Goal: Complete application form: Complete application form

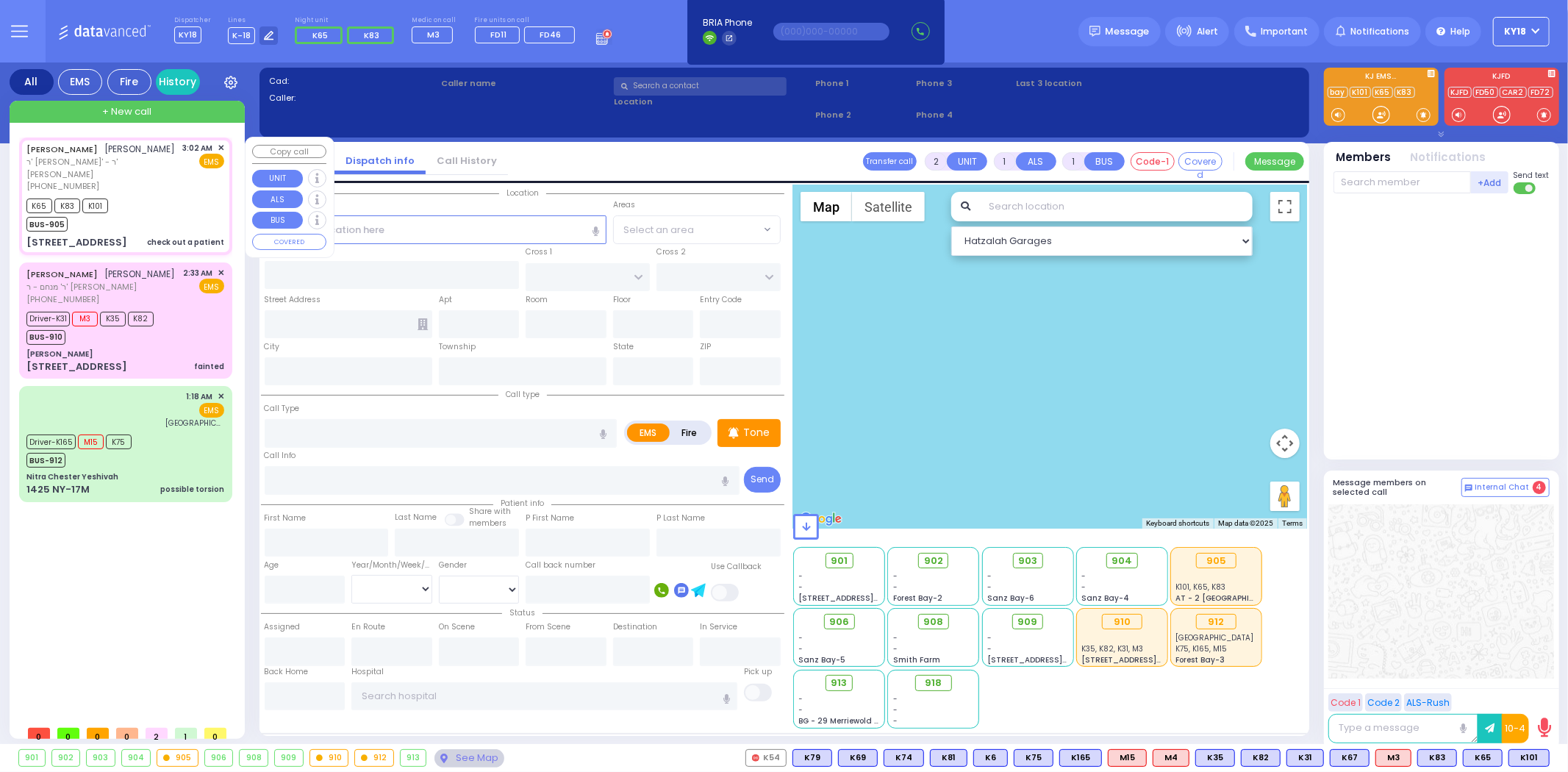
select select
type input "check out a patient"
radio input "true"
type input "[PERSON_NAME]"
type input "GRAD"
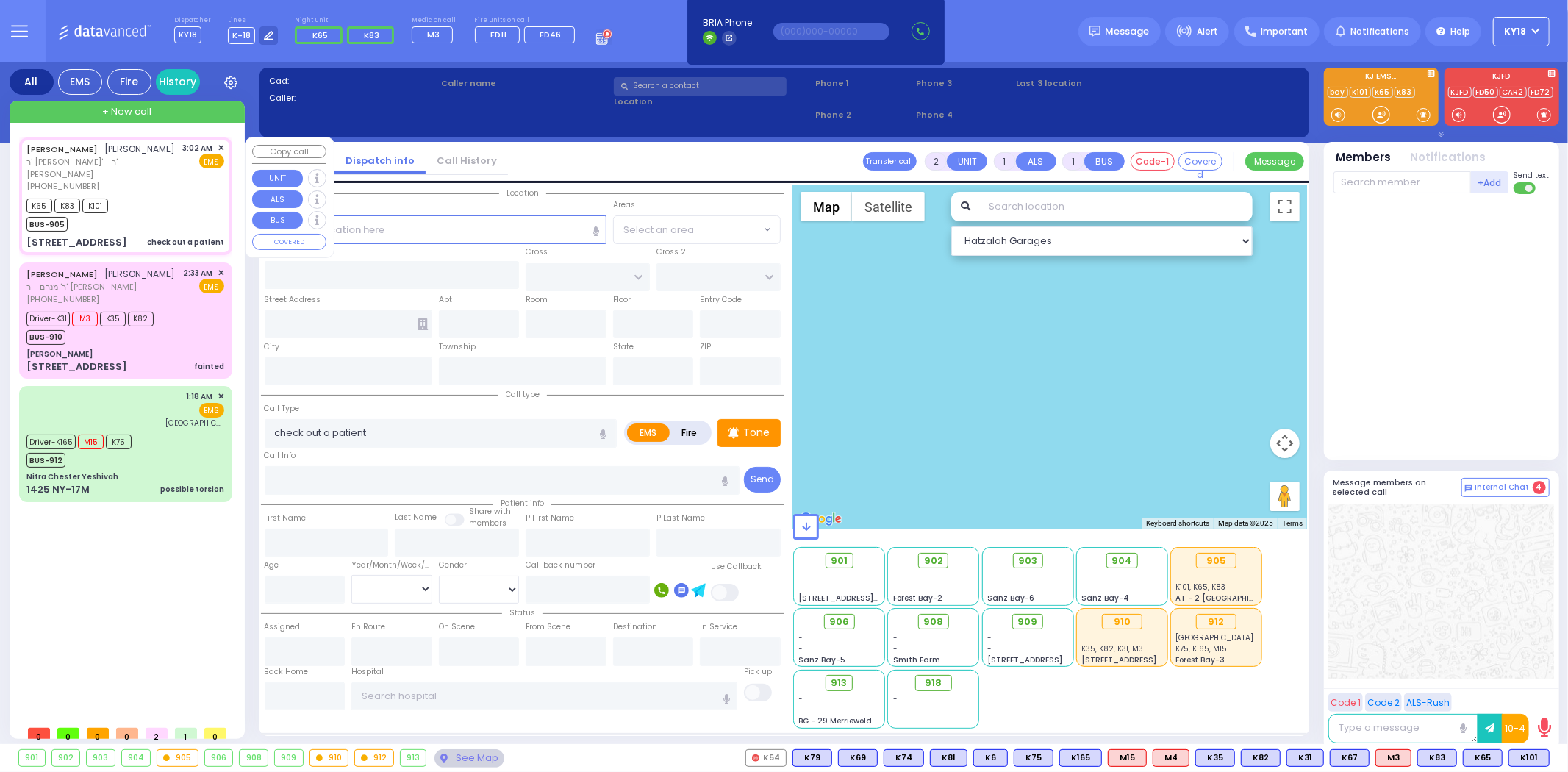
type input "10"
select select "Week"
type input "03:02"
type input "03:04"
type input "03:06"
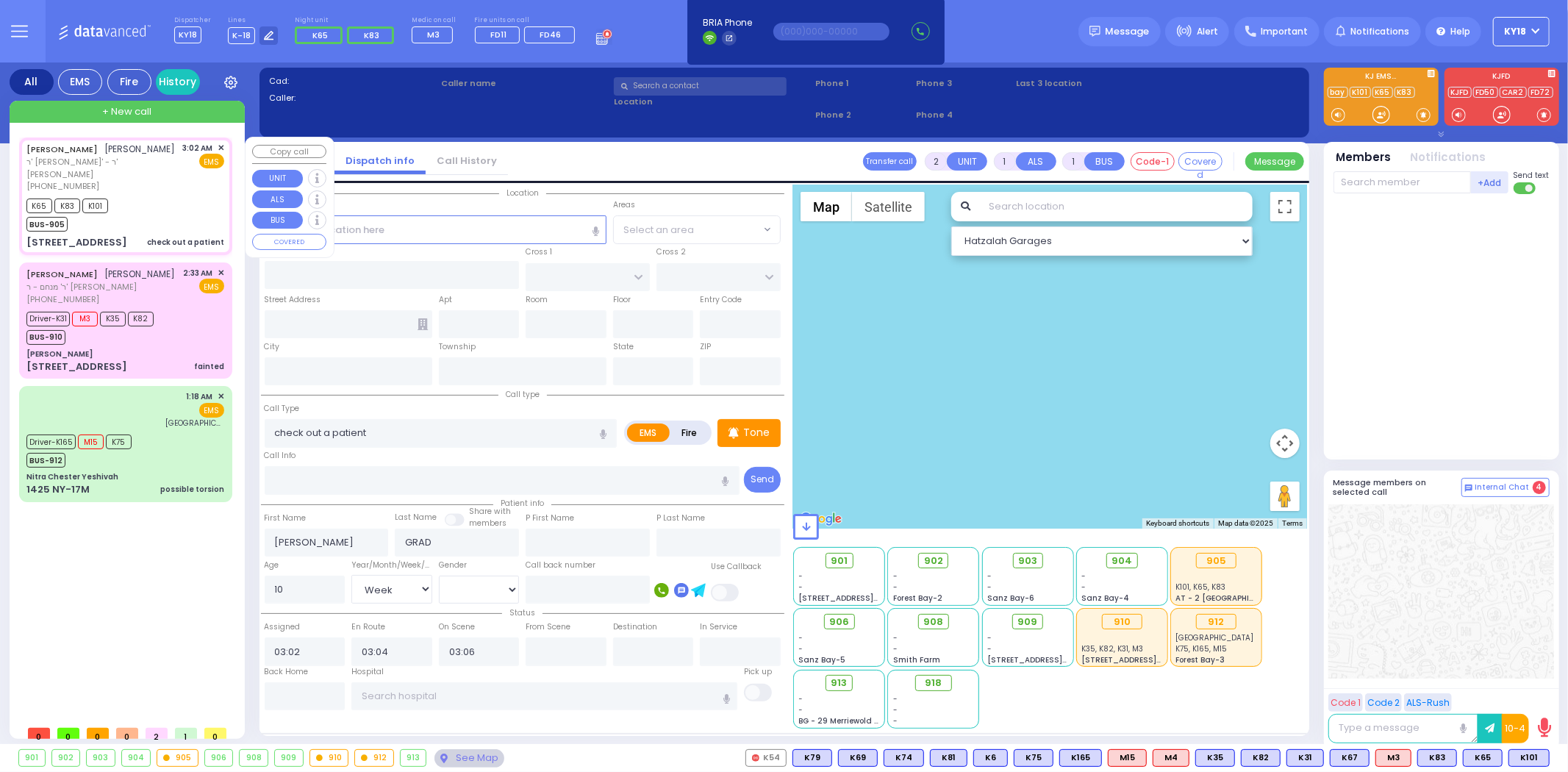
select select "Hatzalah Garages"
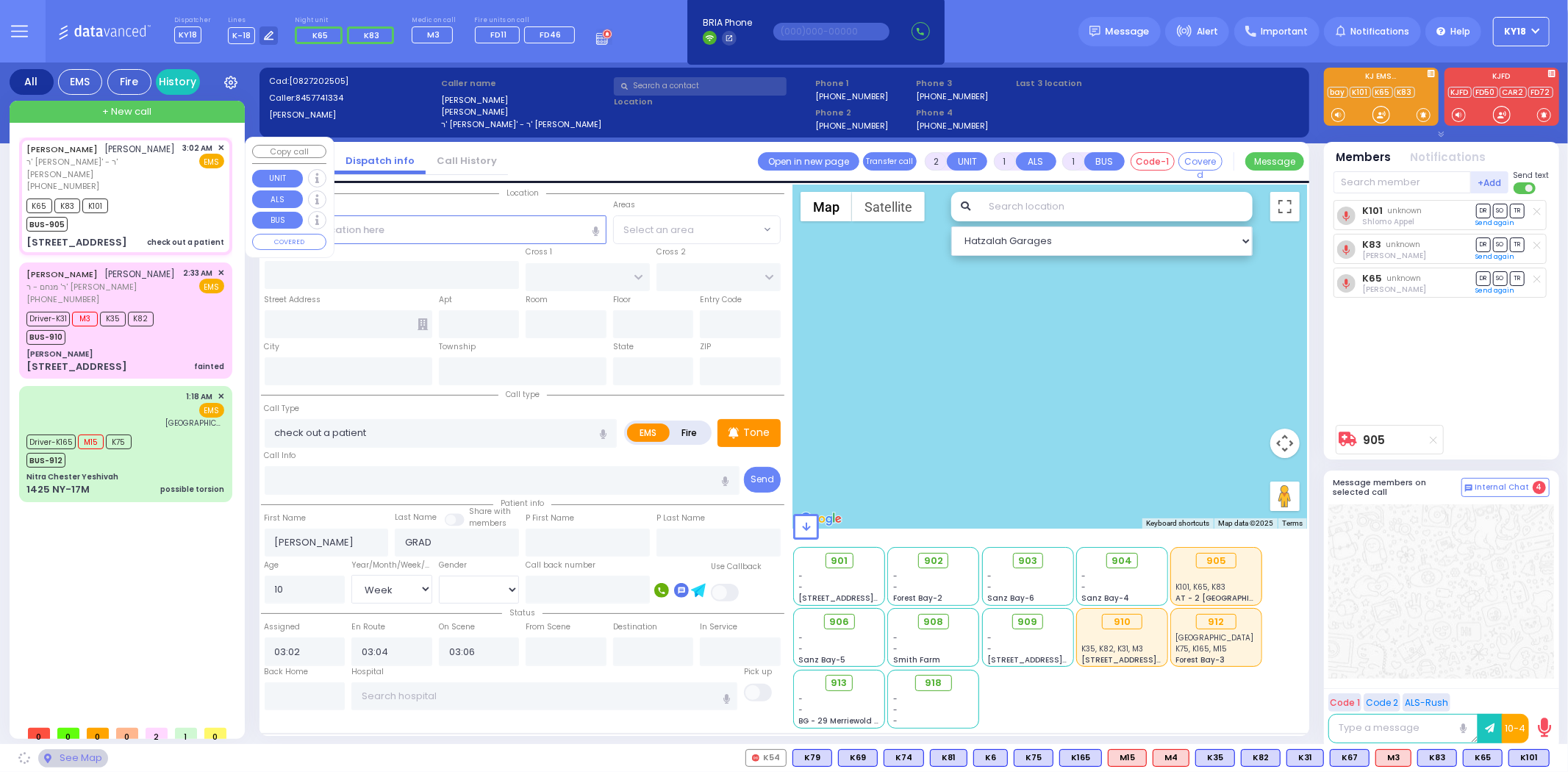
type input "[GEOGRAPHIC_DATA]"
type input "CHEVRON RD"
type input "[STREET_ADDRESS]"
type input "301"
type input "[PERSON_NAME]"
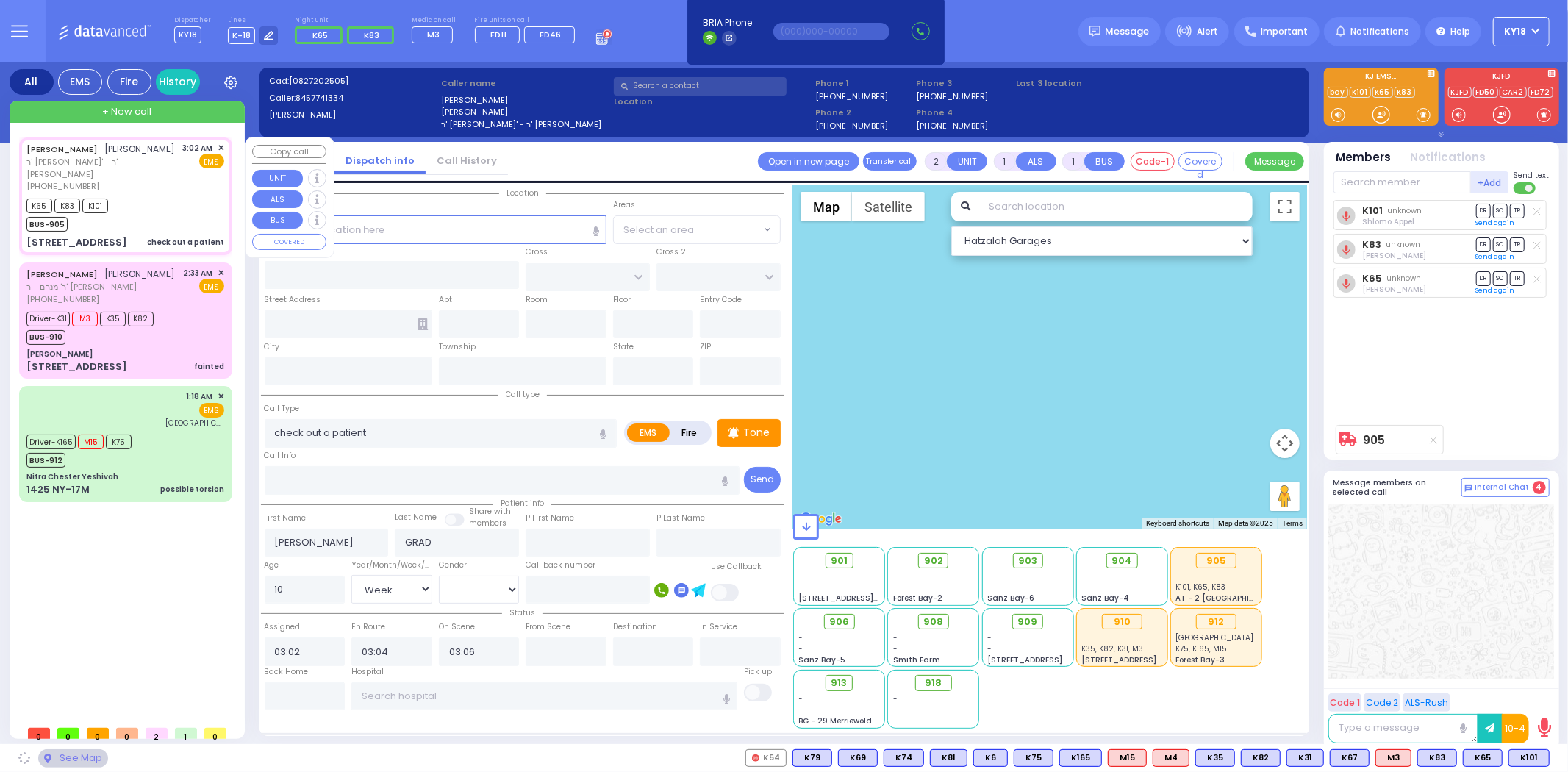
type input "[US_STATE]"
type input "10950"
select select "SECTION 5"
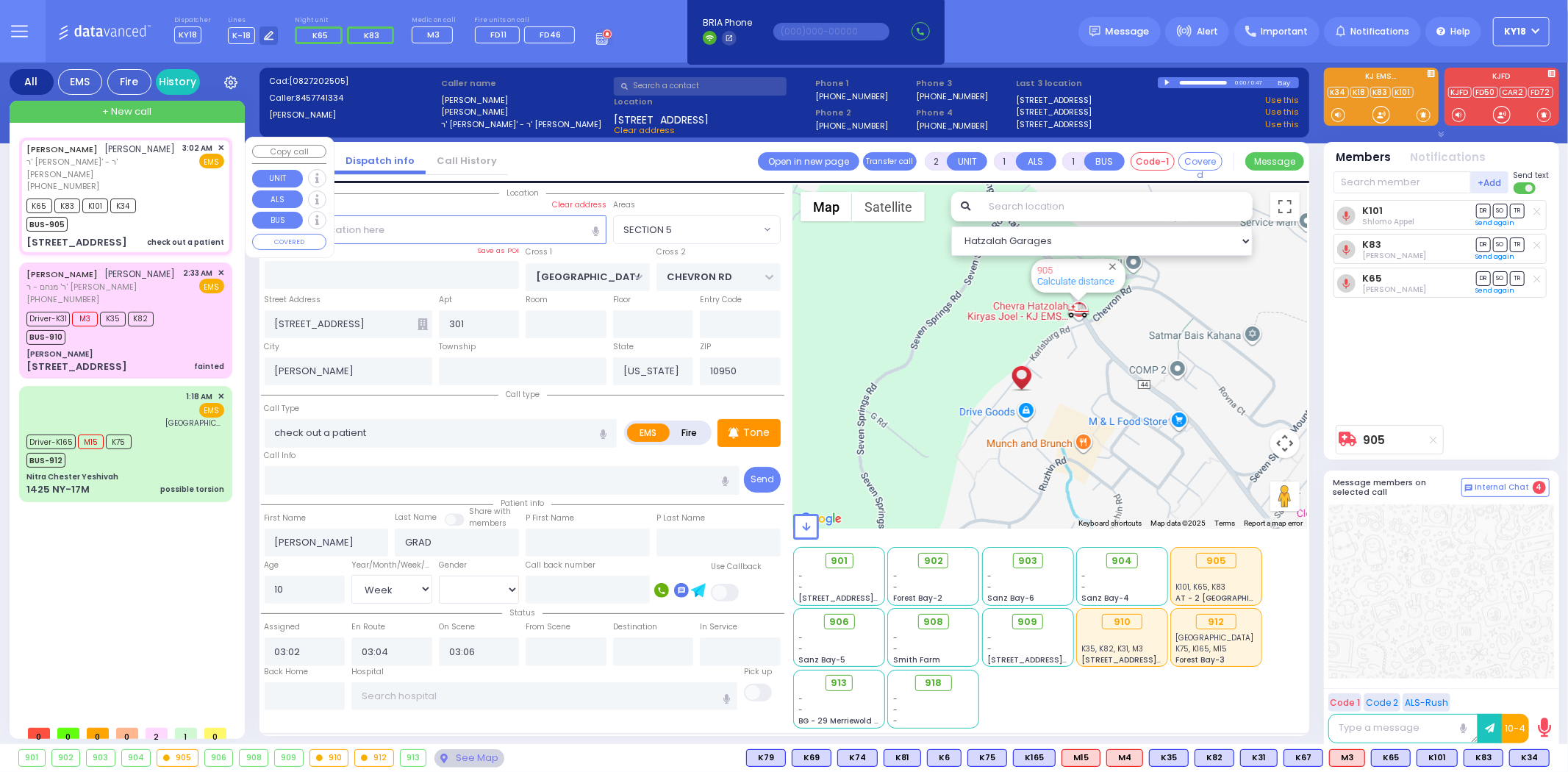
select select
radio input "true"
select select "Week"
select select "Hatzalah Garages"
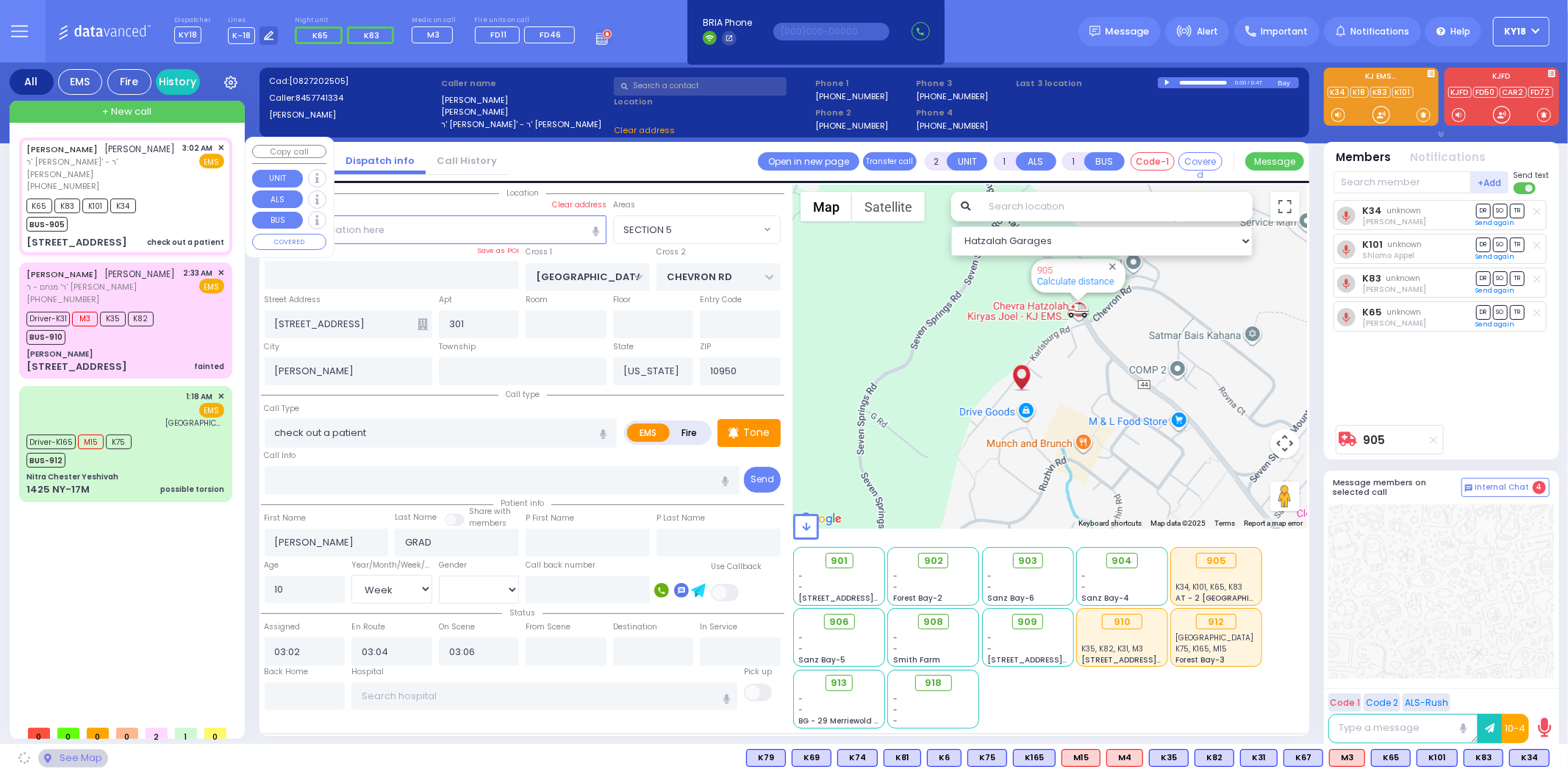
select select "SECTION 5"
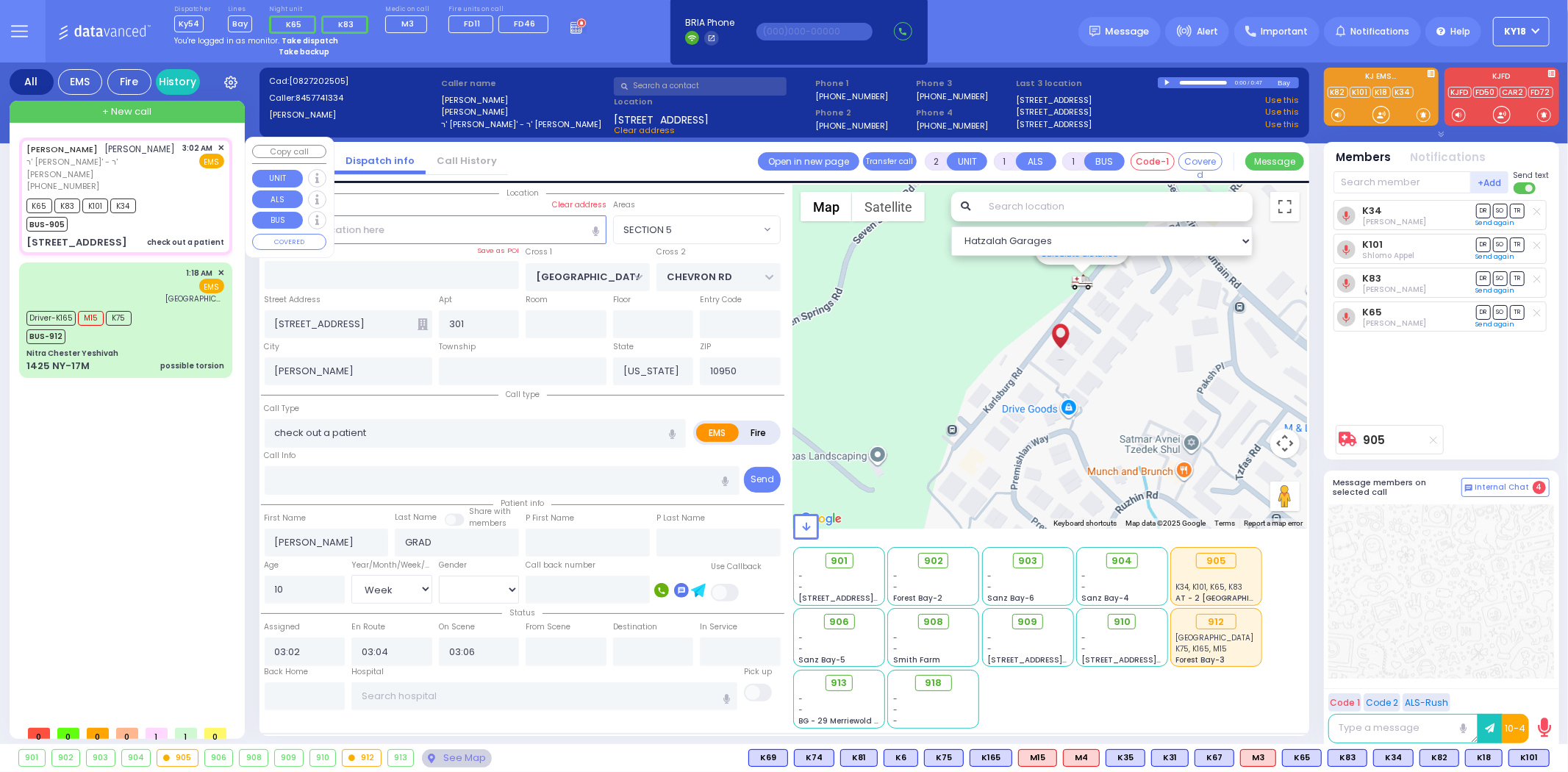
type input "6"
select select
radio input "true"
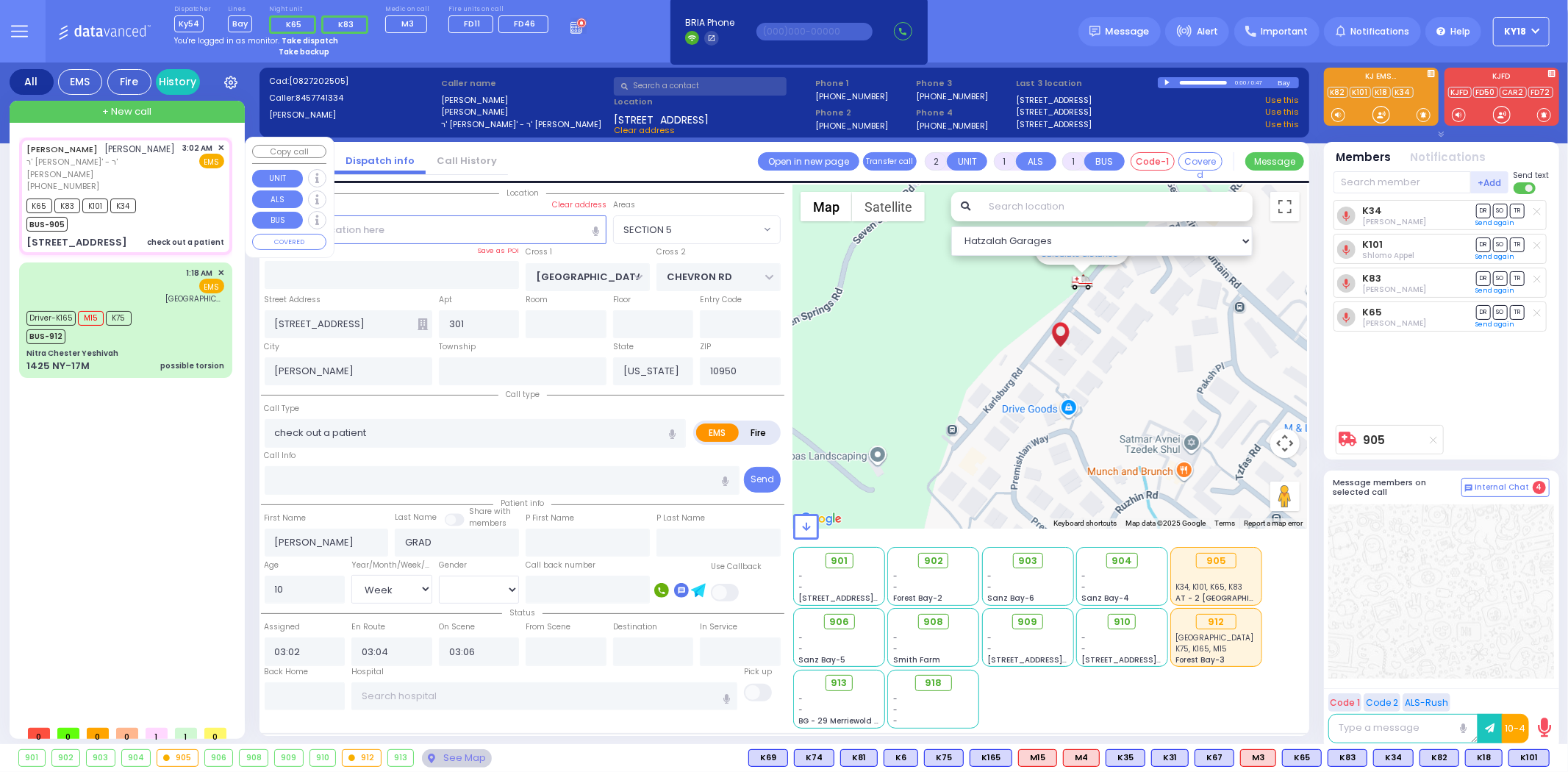
type input "Unknown"
select select "Year"
select select "Hatzalah Garages"
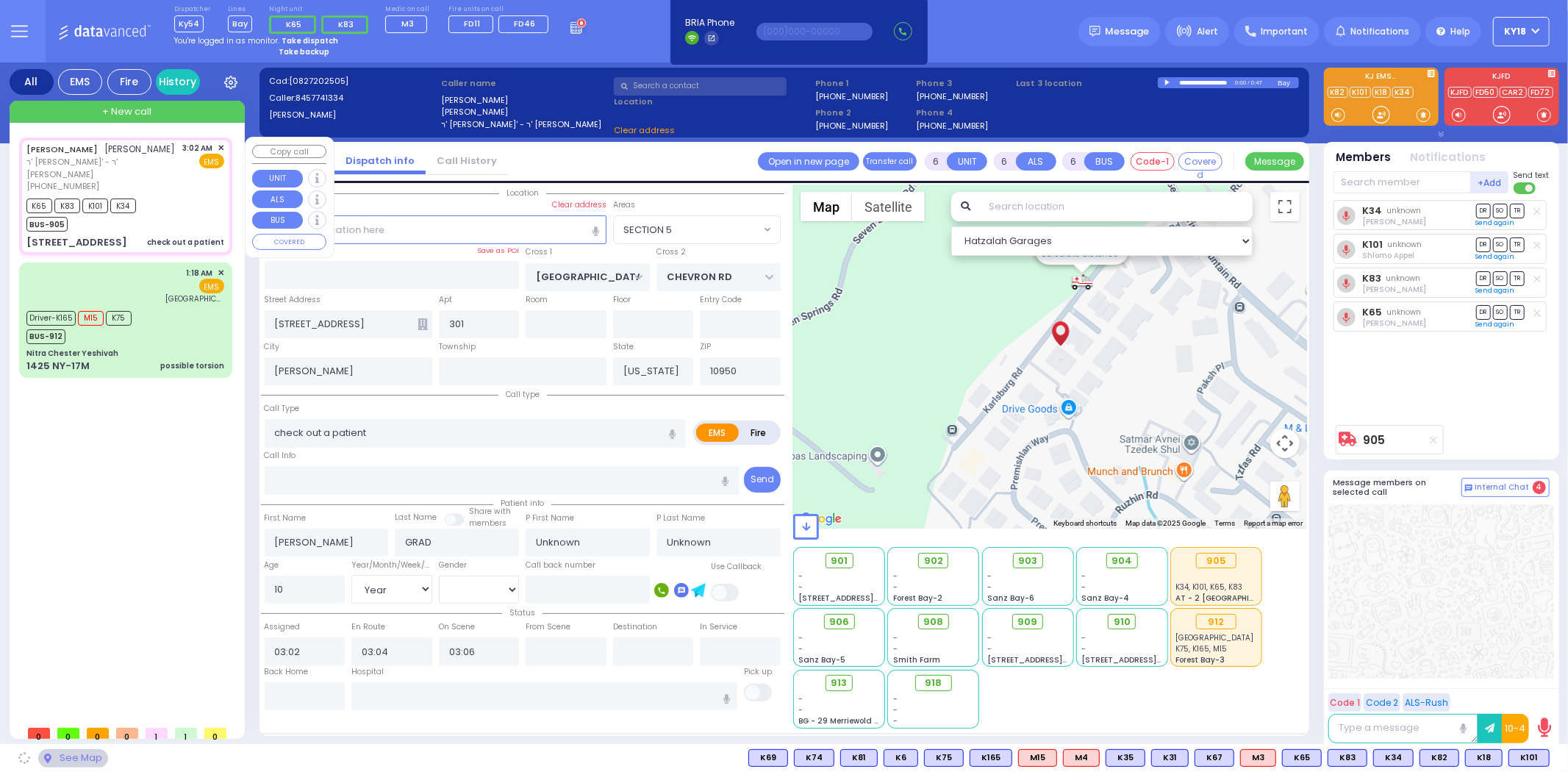
select select "SECTION 5"
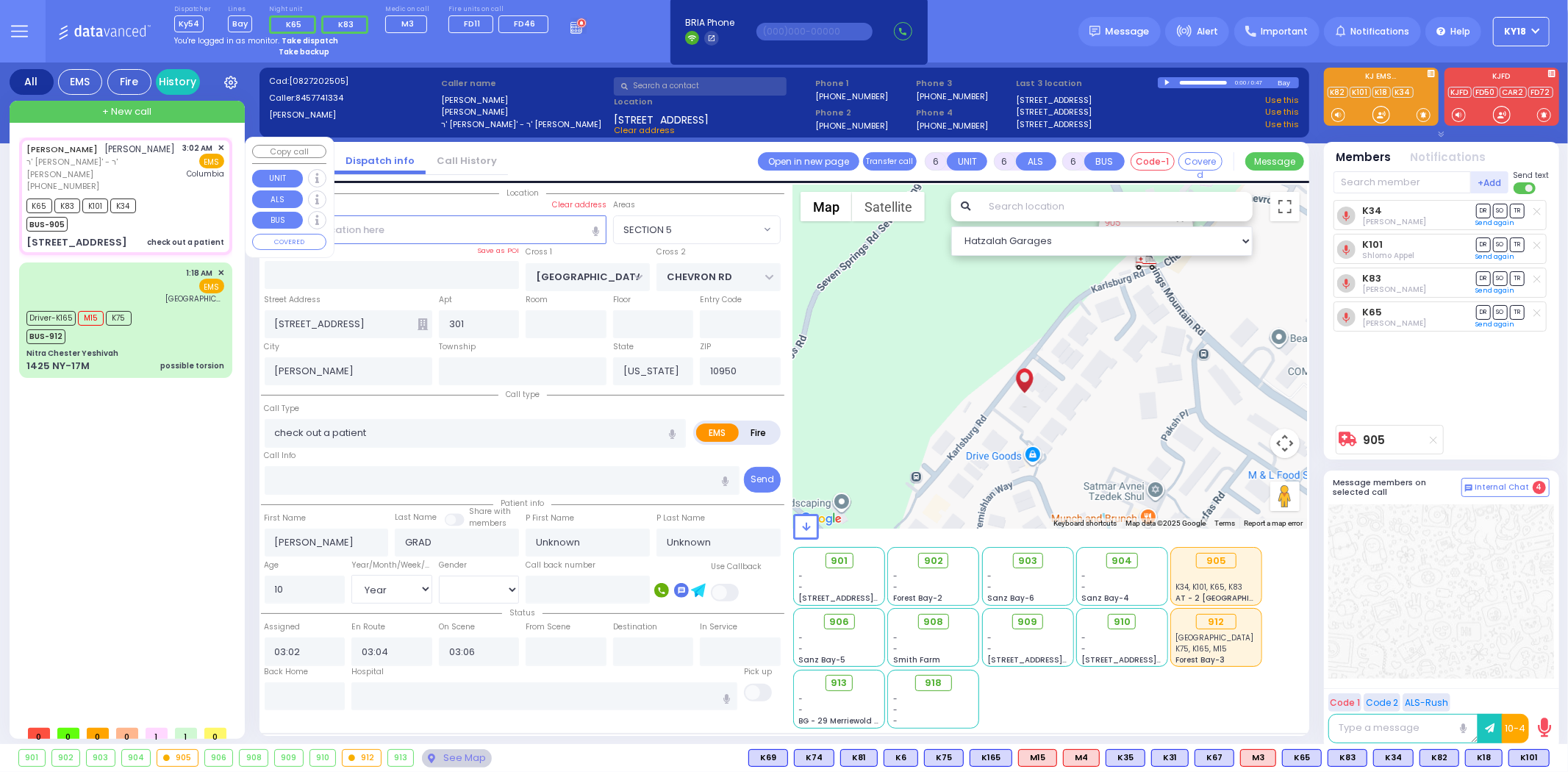
select select
radio input "true"
select select "Year"
type input "[US_STATE][GEOGRAPHIC_DATA]- [GEOGRAPHIC_DATA]"
select select "Hatzalah Garages"
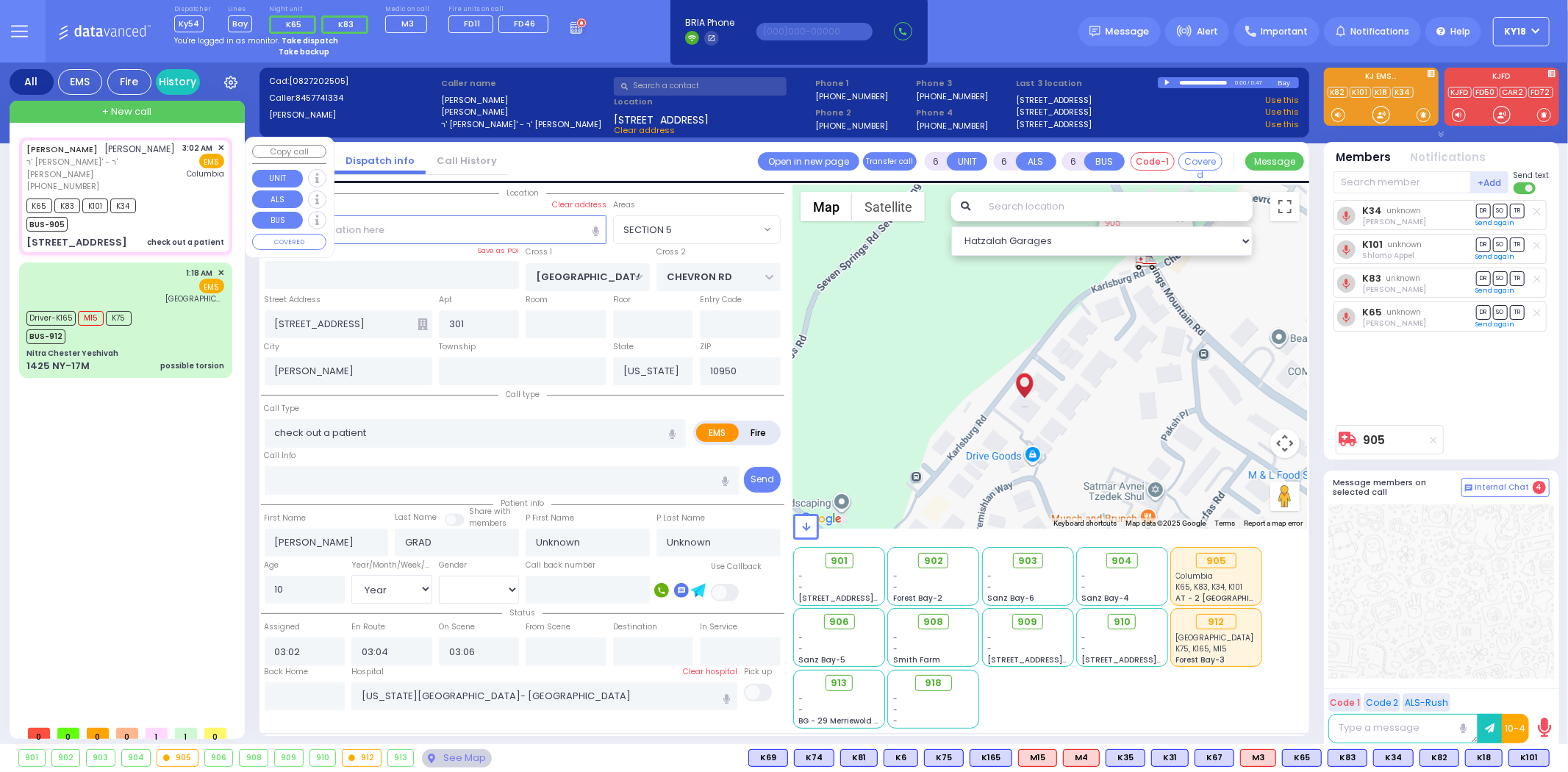
select select "SECTION 5"
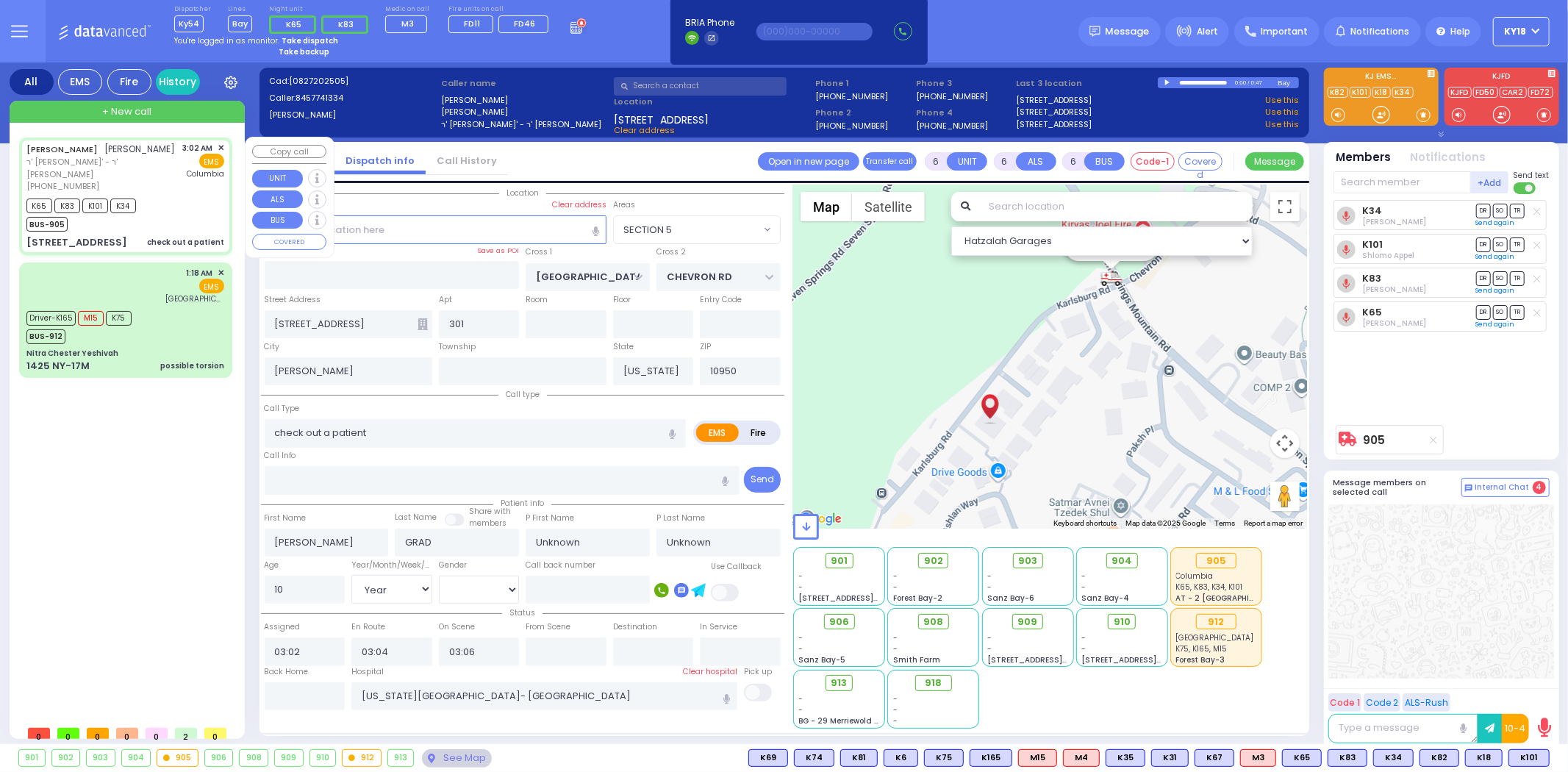
select select
radio input "true"
select select "Year"
type input "03:42"
select select "Hatzalah Garages"
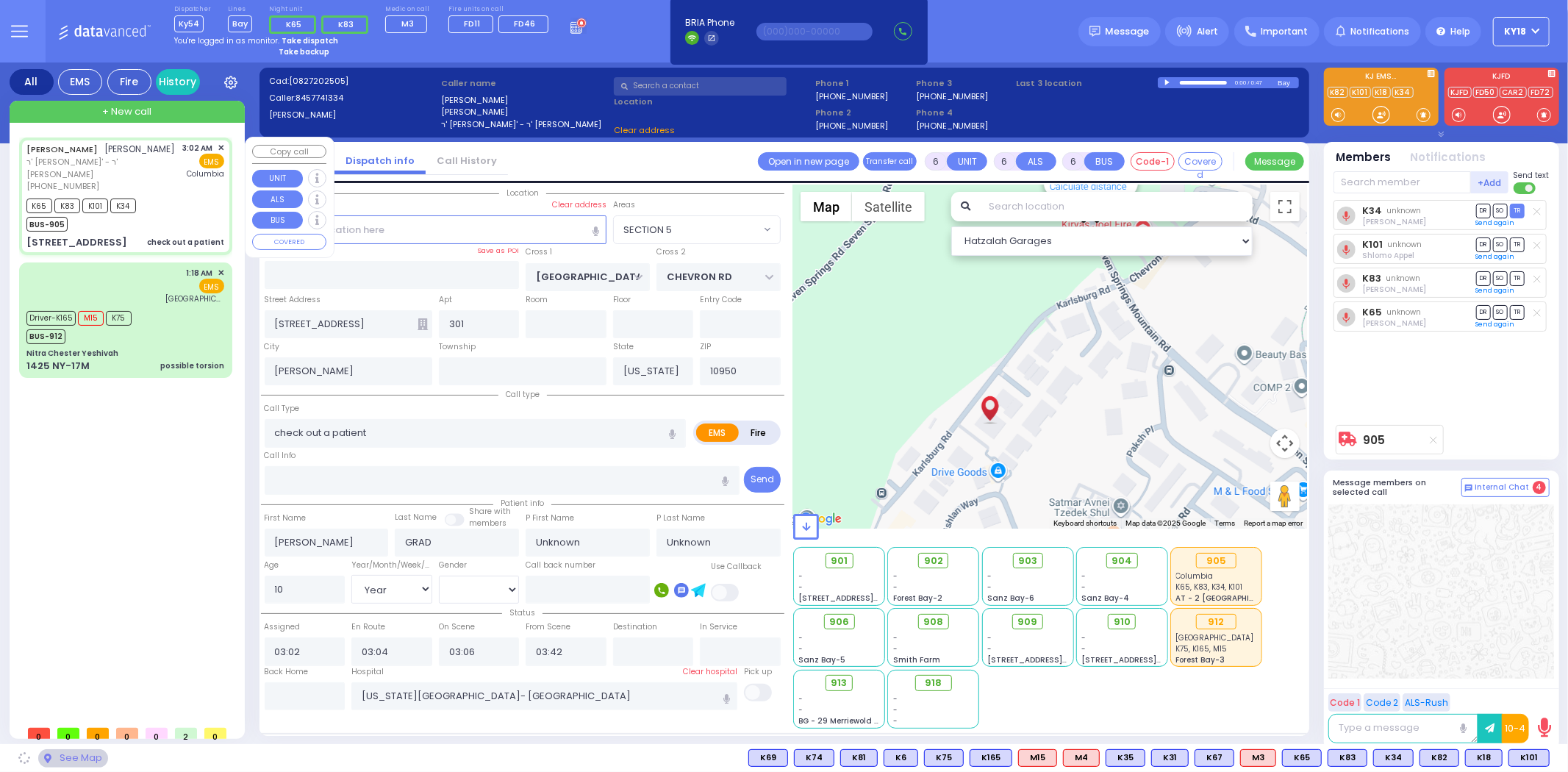
select select "SECTION 5"
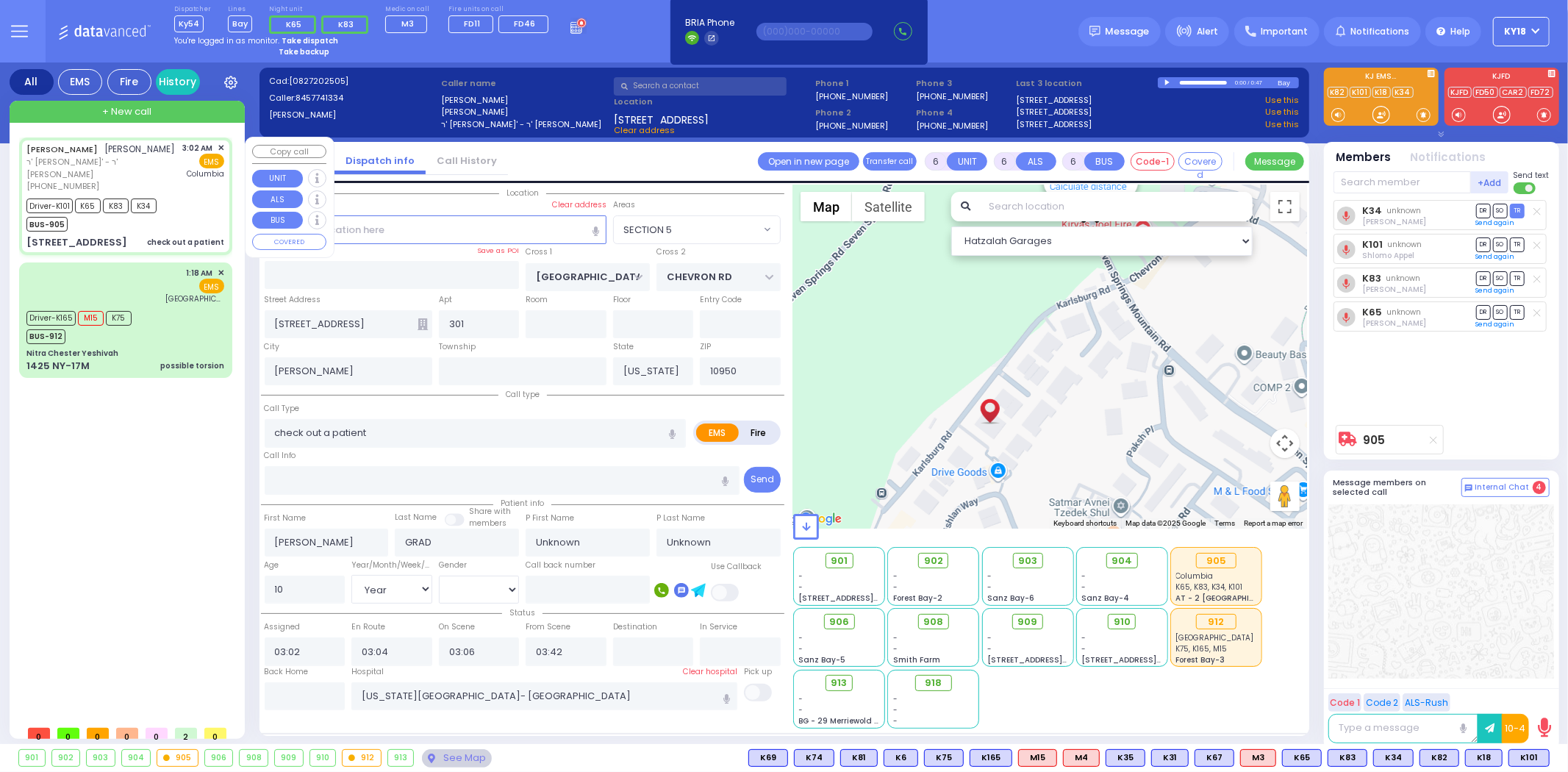
select select
radio input "true"
select select "Year"
select select "Hatzalah Garages"
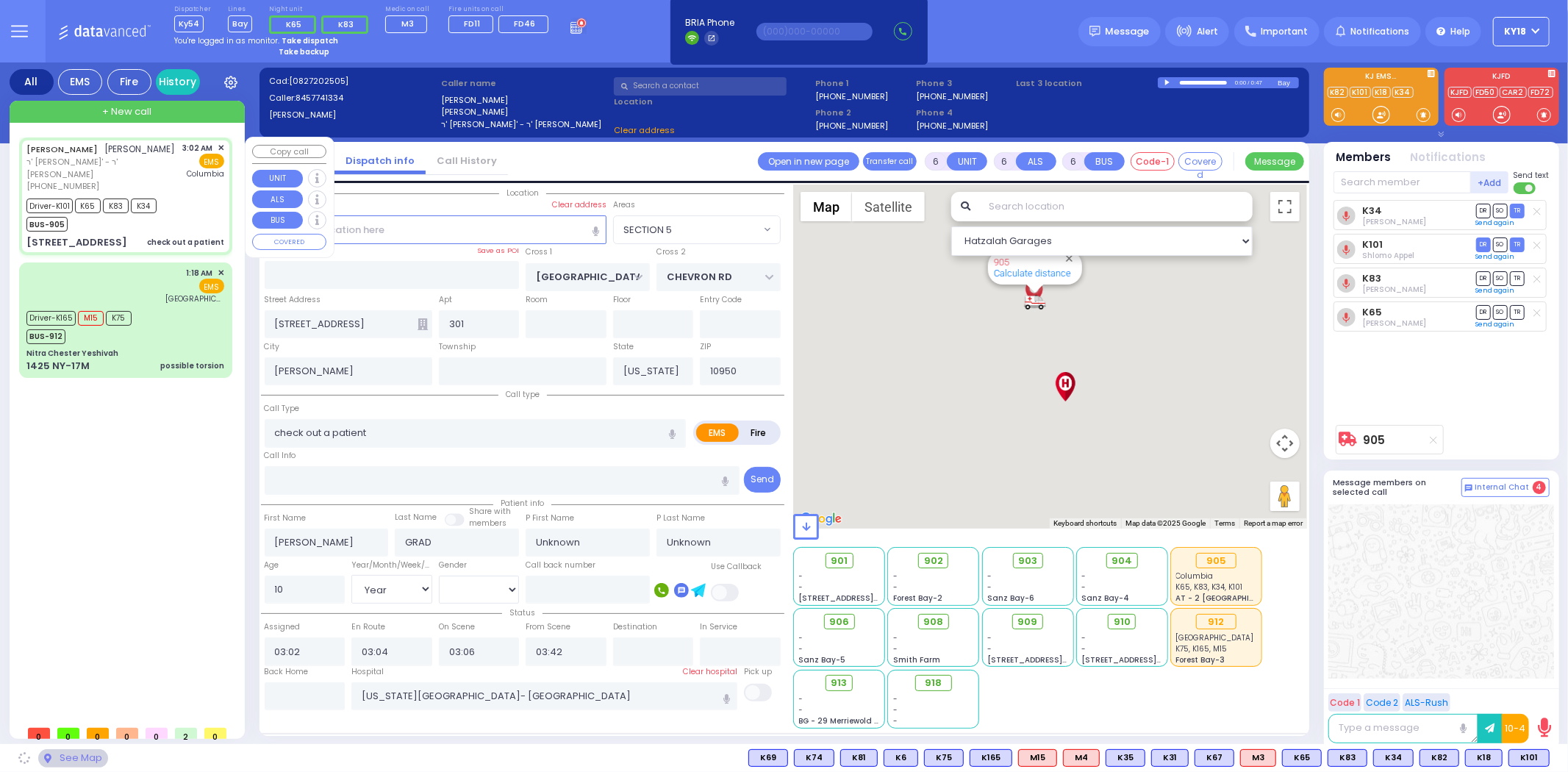
select select "SECTION 5"
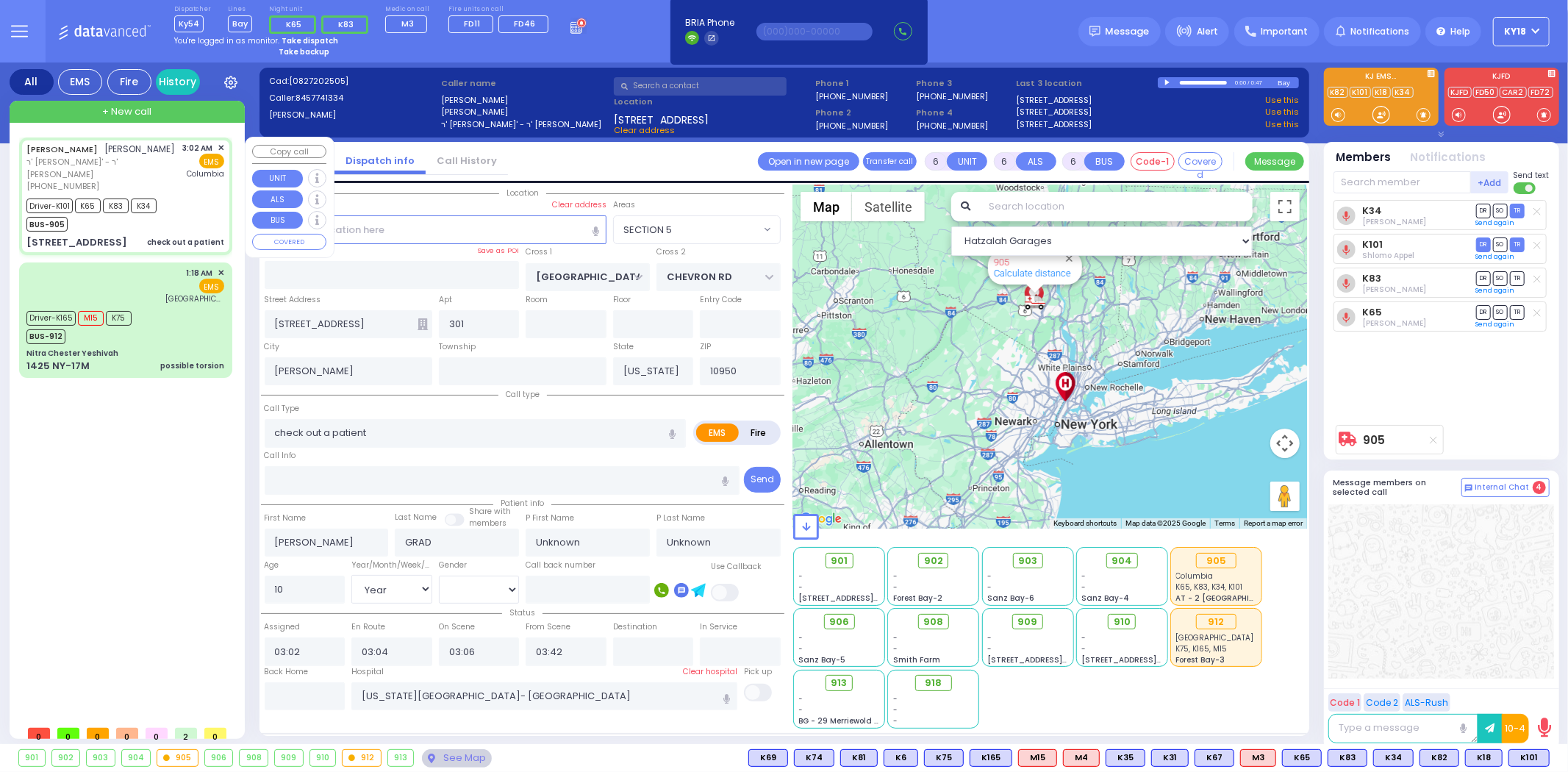
select select
radio input "true"
select select "Year"
select select "Hatzalah Garages"
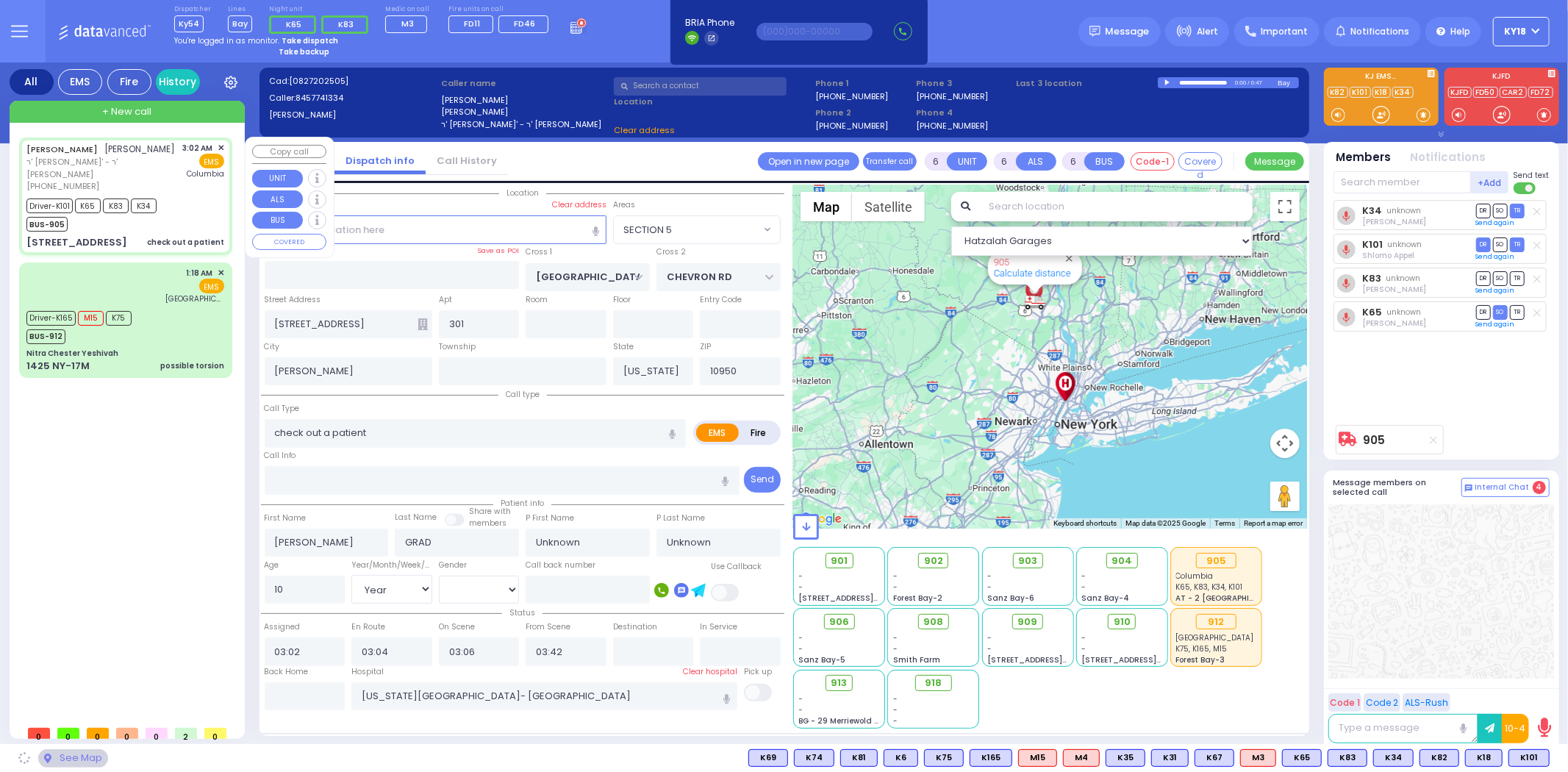
select select "SECTION 5"
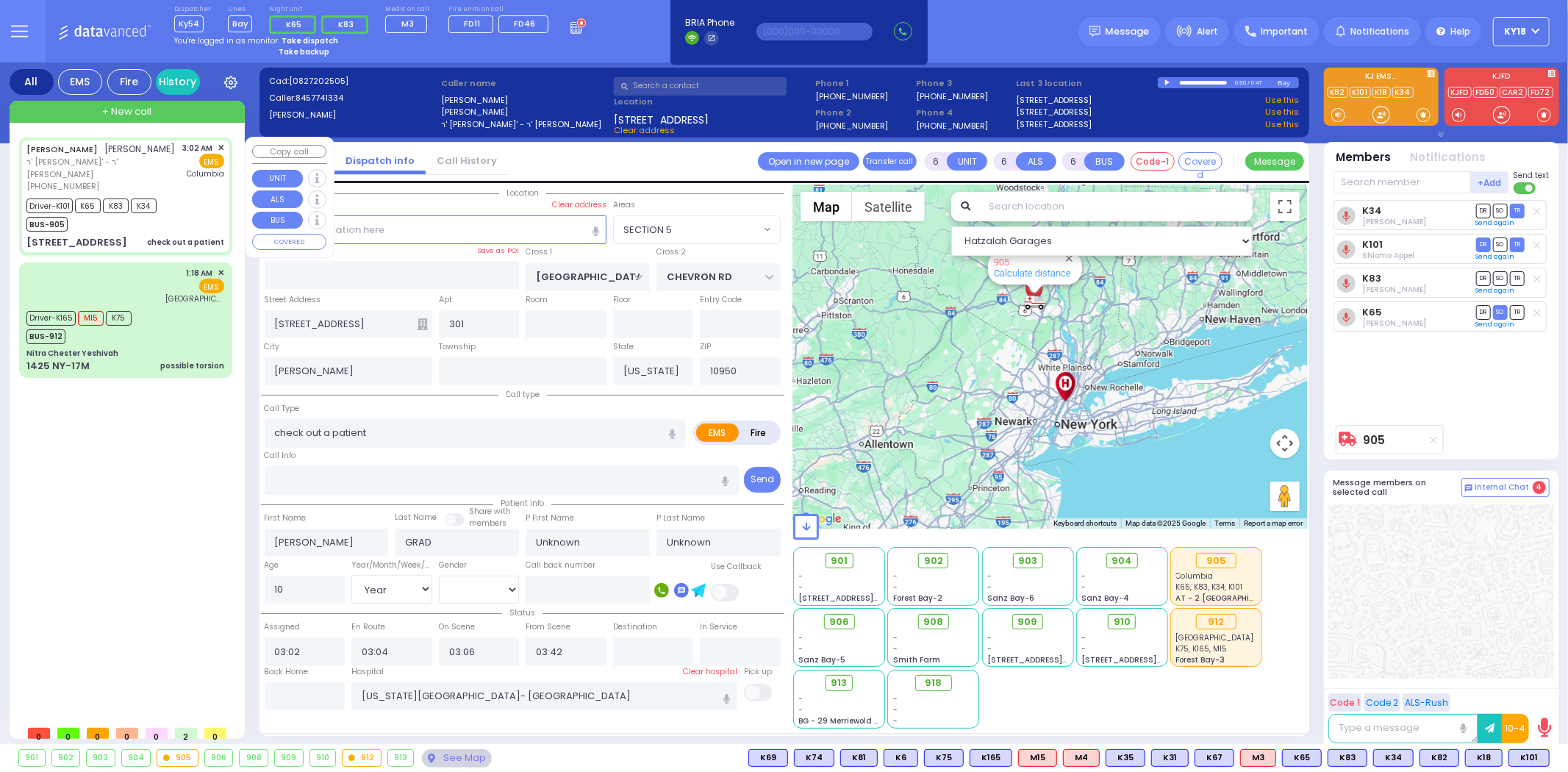
select select
radio input "true"
select select "Year"
select select "Hatzalah Garages"
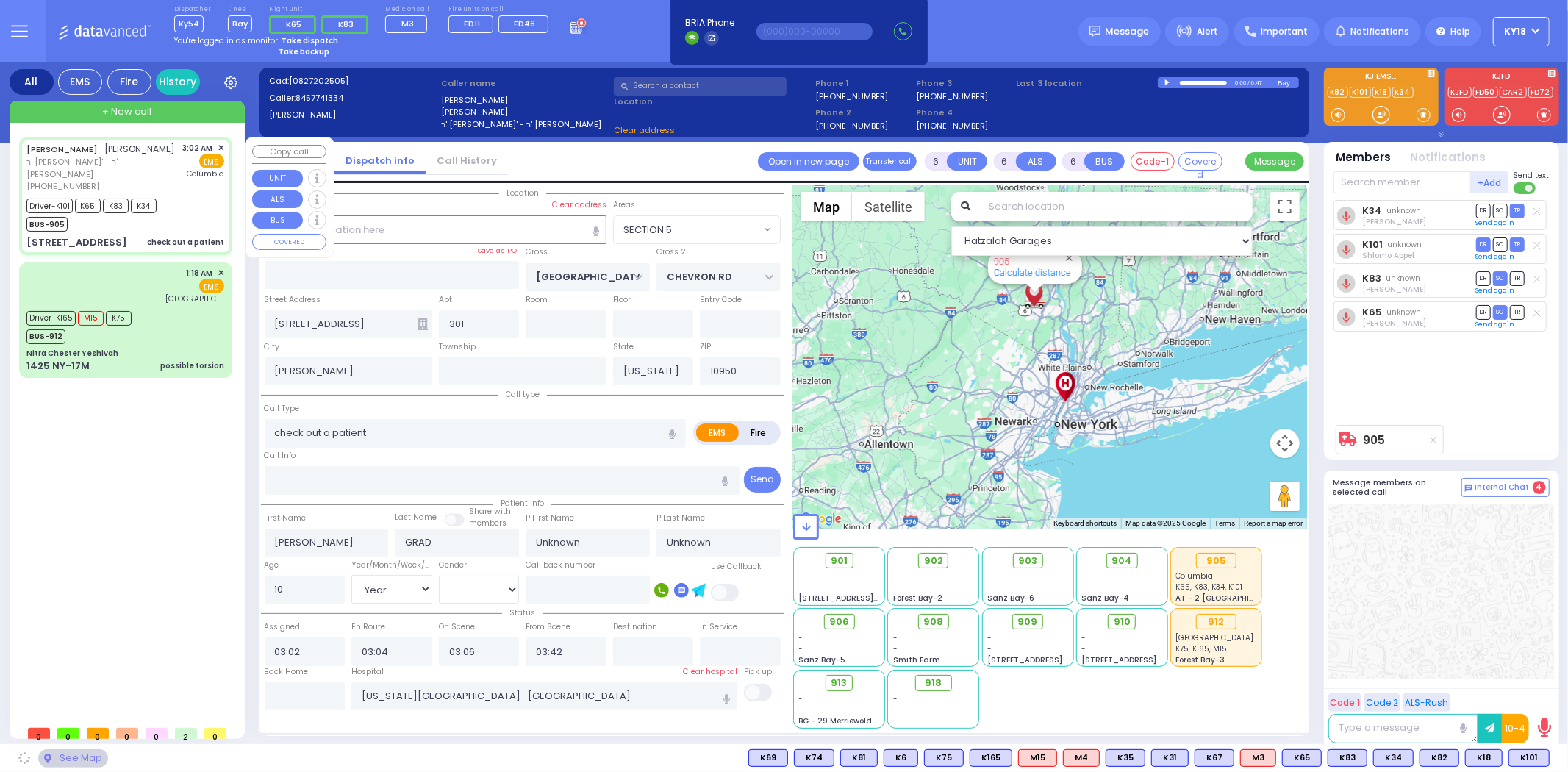
select select "SECTION 5"
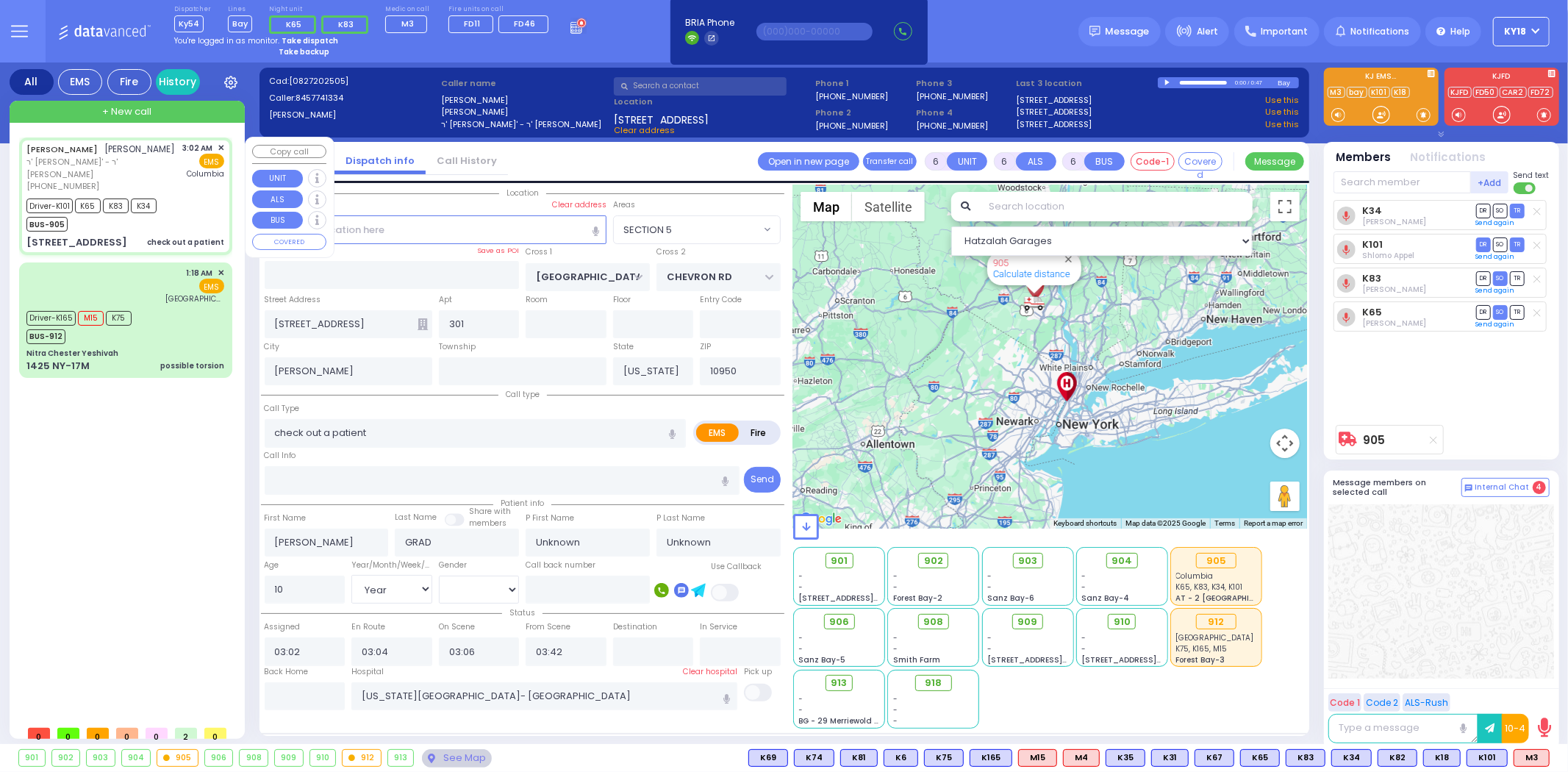
select select
radio input "true"
type input "Lazer"
type input "[PERSON_NAME]"
type input "2"
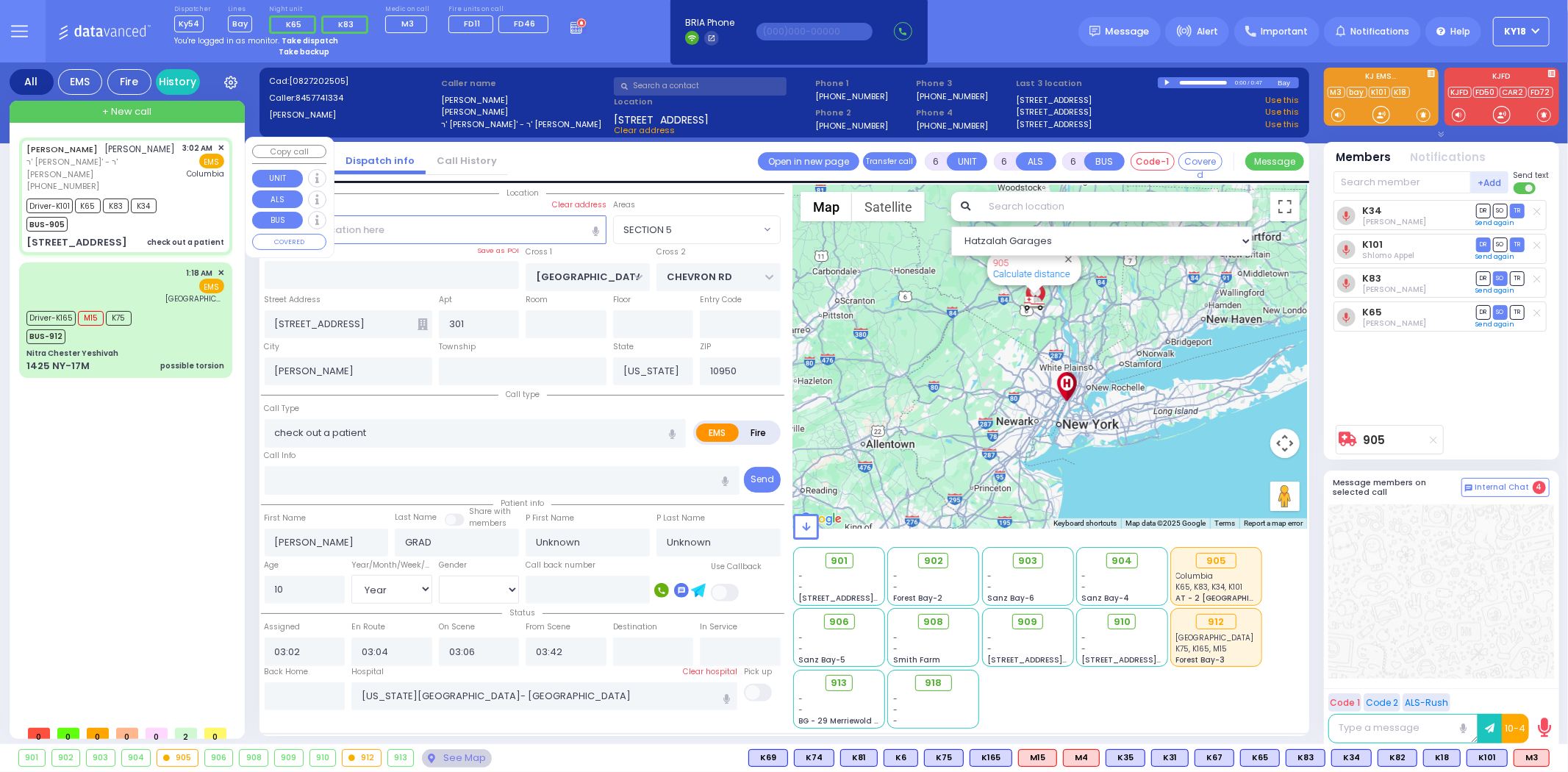
select select "Month"
select select "[DEMOGRAPHIC_DATA]"
type input "03:41"
select select "Hatzalah Garages"
select select
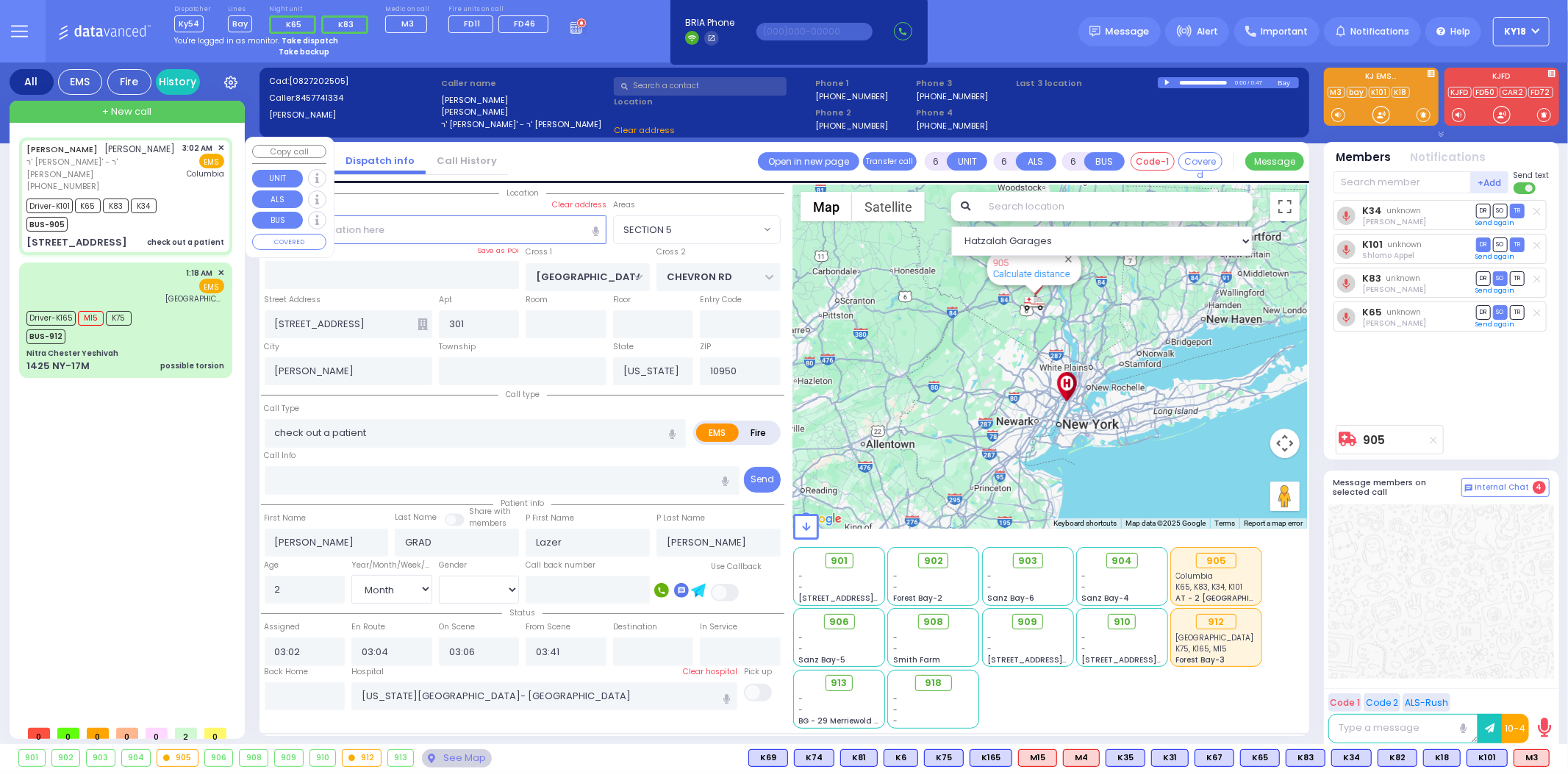
radio input "true"
select select "Month"
select select "[DEMOGRAPHIC_DATA]"
select select "Hatzalah Garages"
select select
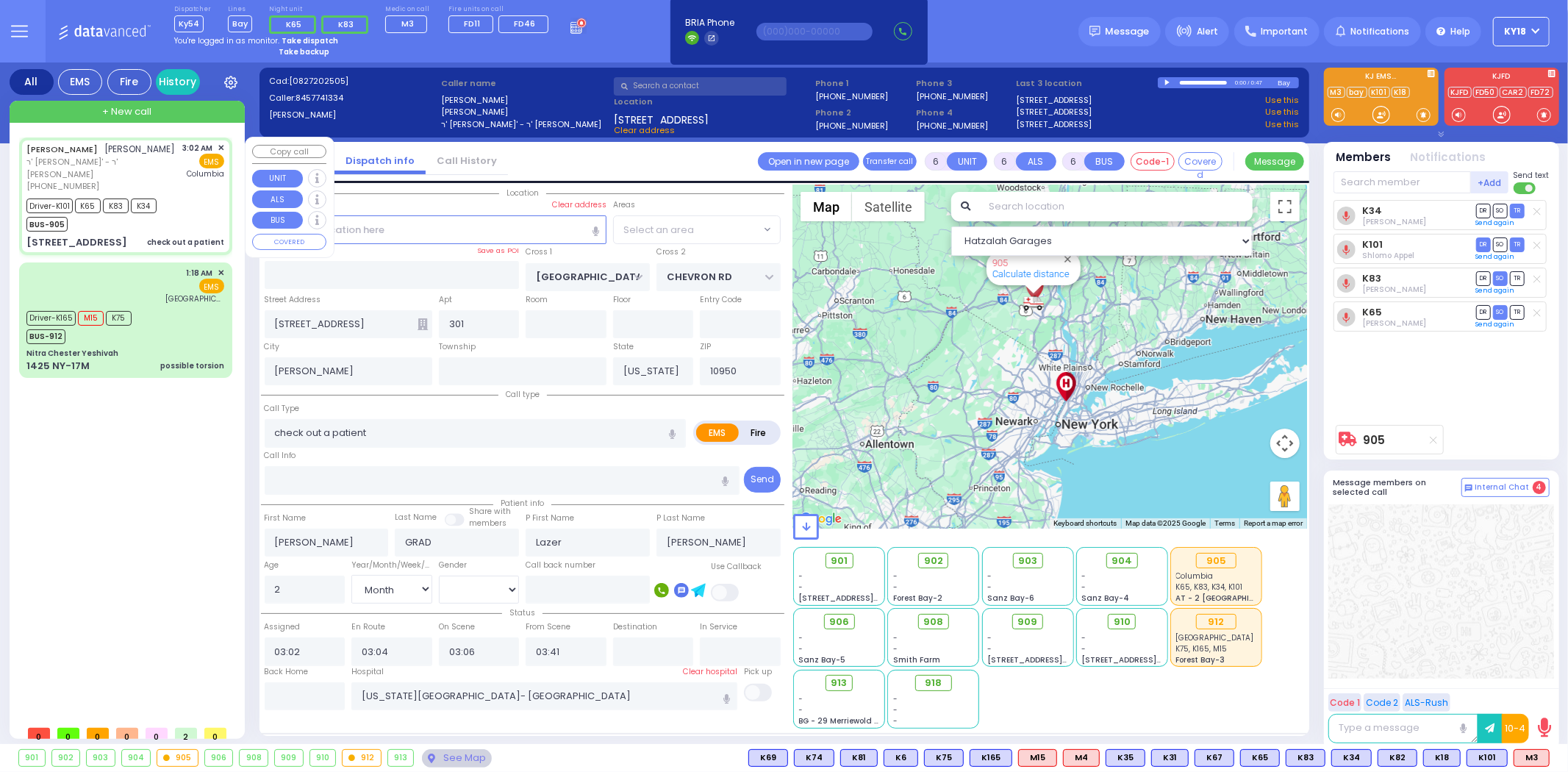
radio input "true"
select select "Month"
select select "[DEMOGRAPHIC_DATA]"
select select "SECTION 5"
select select "Hatzalah Garages"
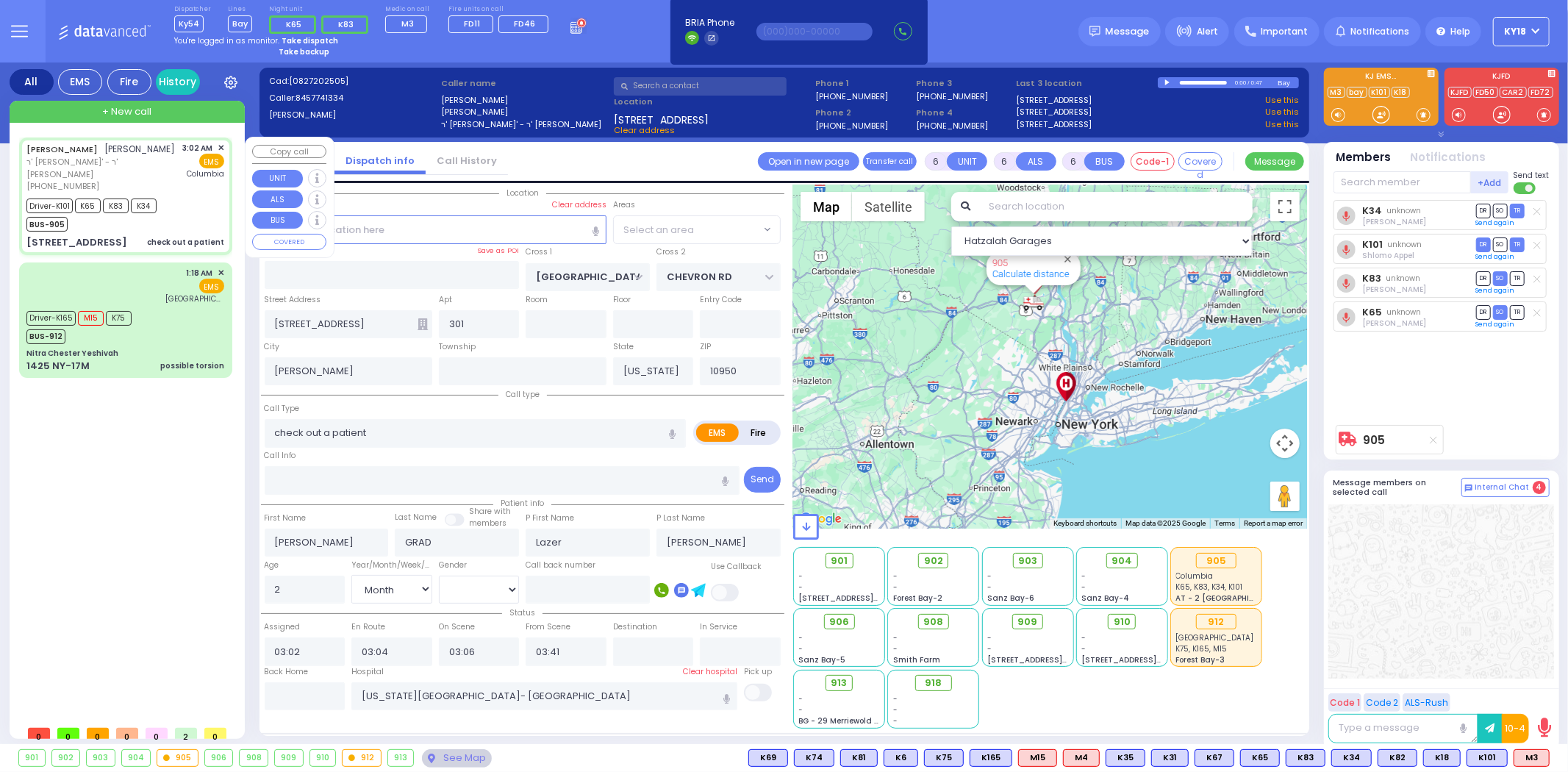
select select "SECTION 5"
select select
radio input "true"
select select "Month"
select select "[DEMOGRAPHIC_DATA]"
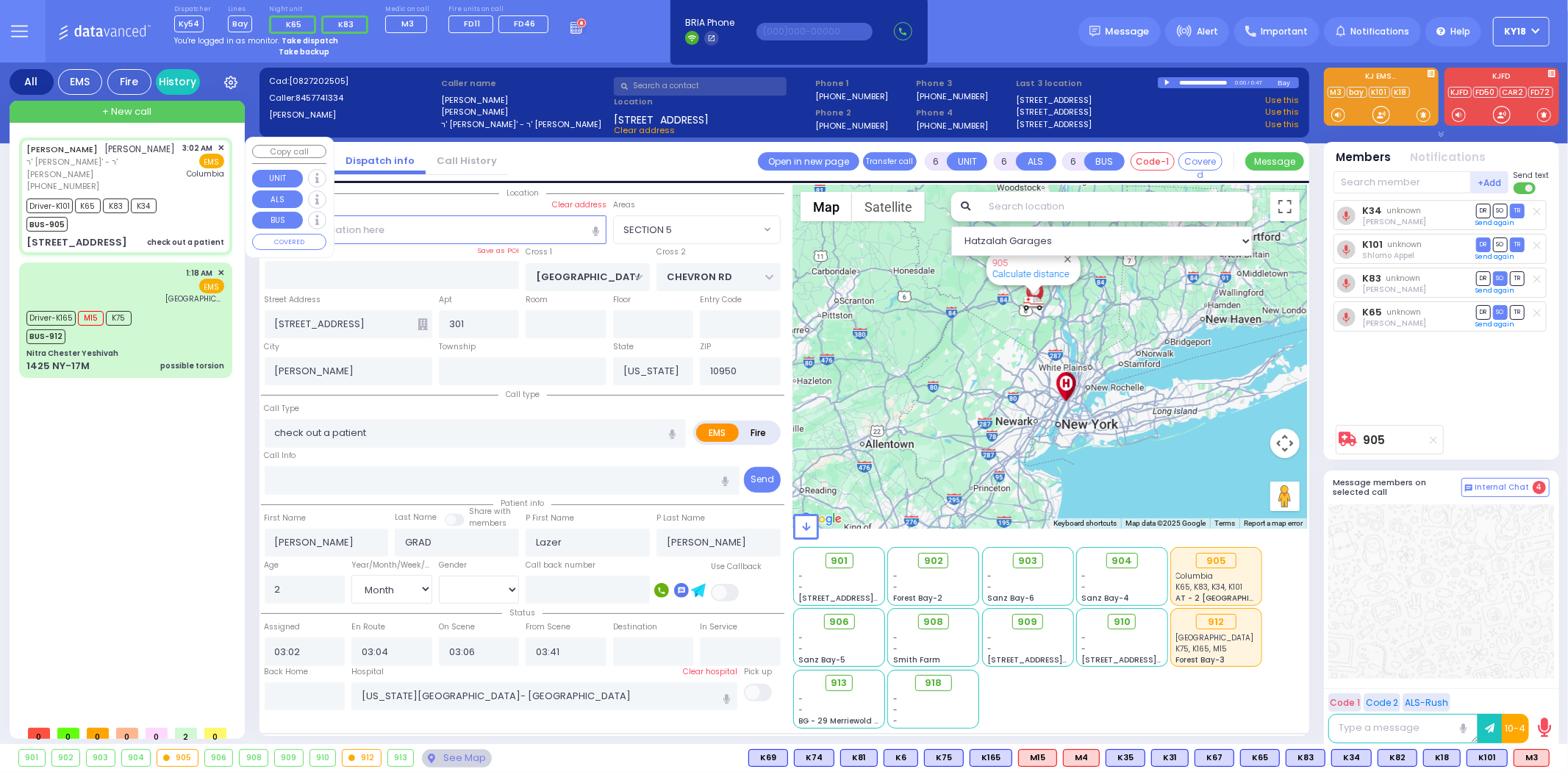
select select "Hatzalah Garages"
select select "SECTION 5"
select select
radio input "true"
select select "Month"
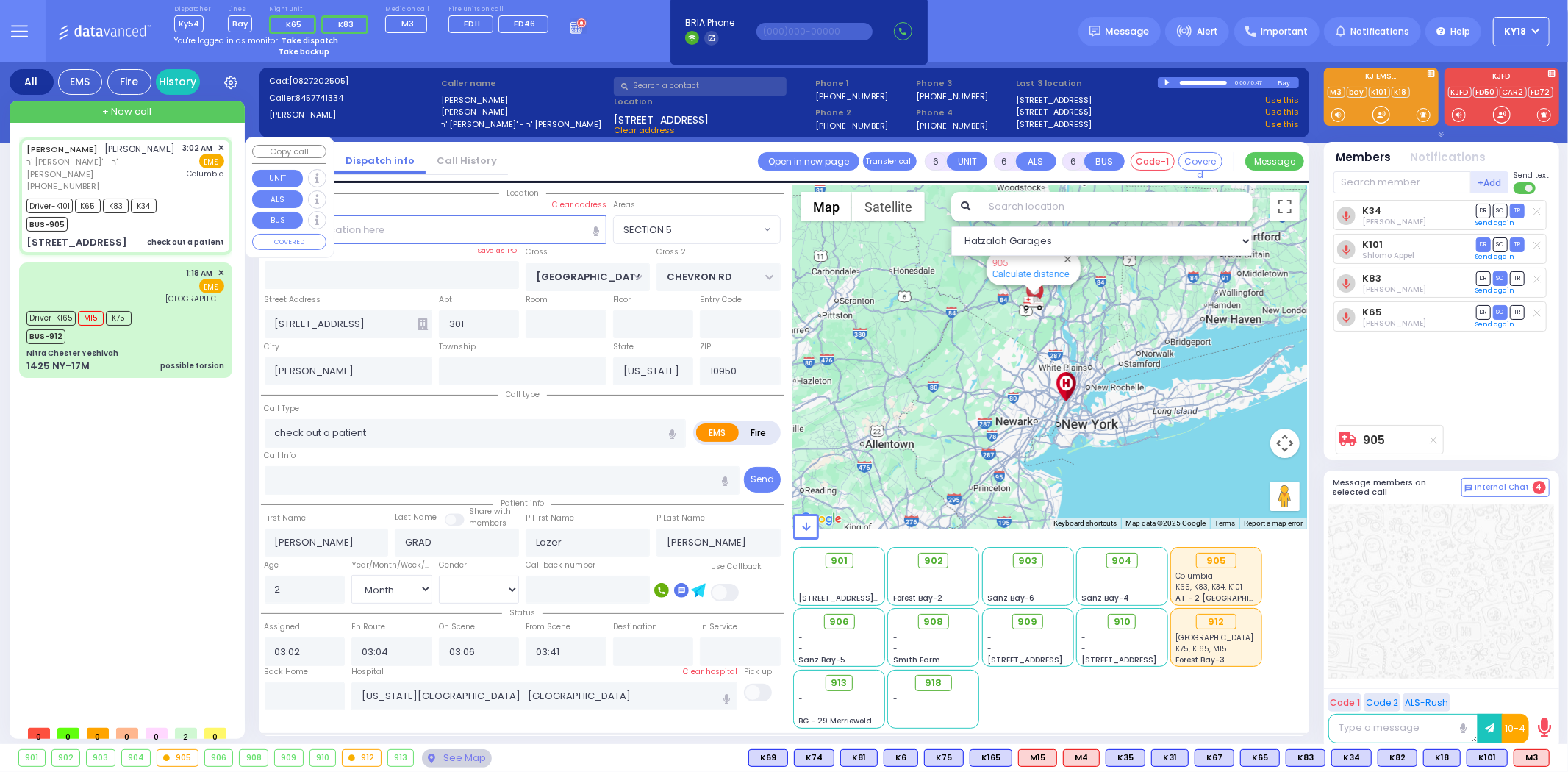
select select "[DEMOGRAPHIC_DATA]"
select select "Hatzalah Garages"
select select "SECTION 5"
select select
radio input "true"
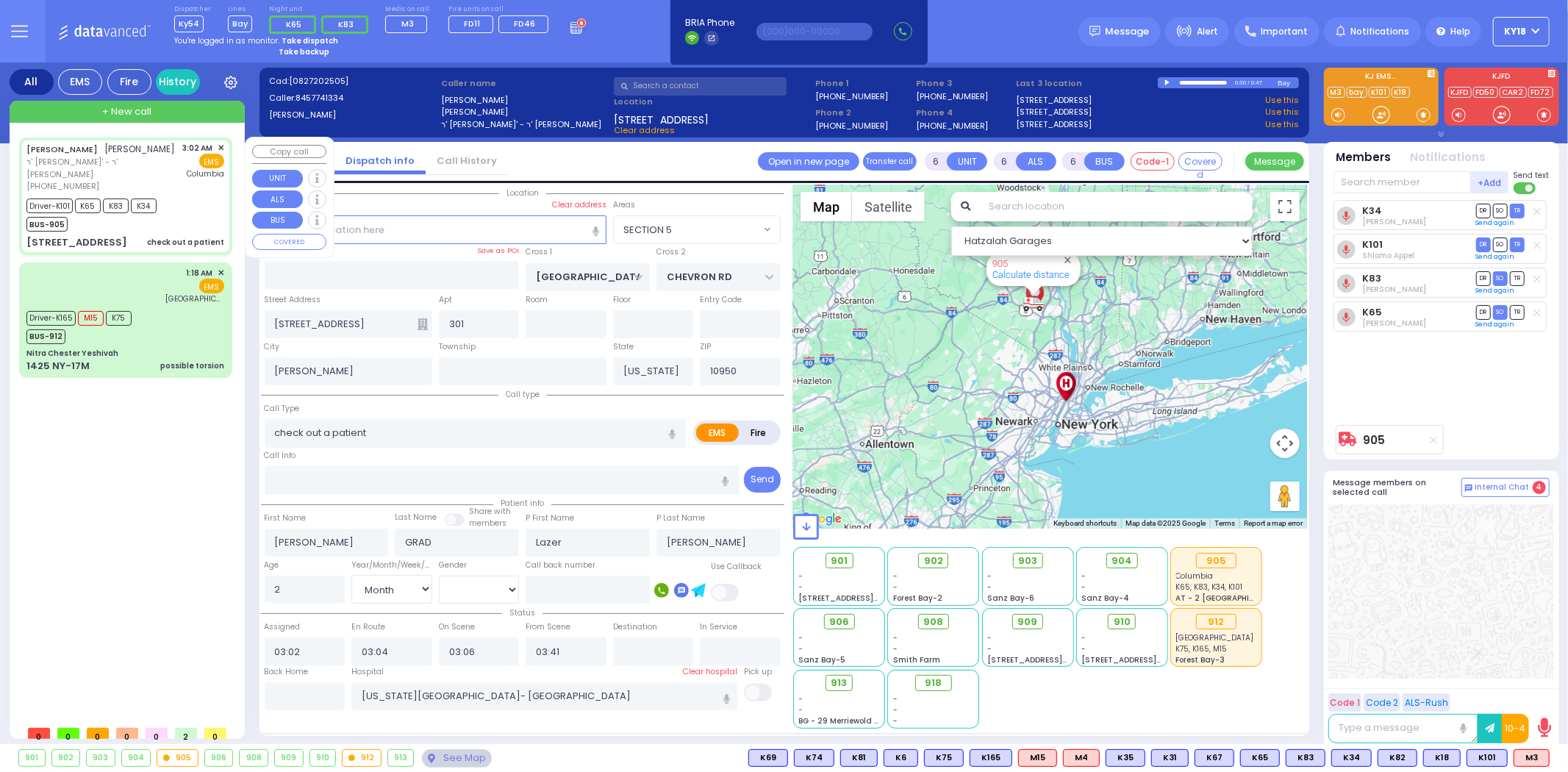
select select "Month"
select select "[DEMOGRAPHIC_DATA]"
select select "Hatzalah Garages"
select select "SECTION 5"
select select
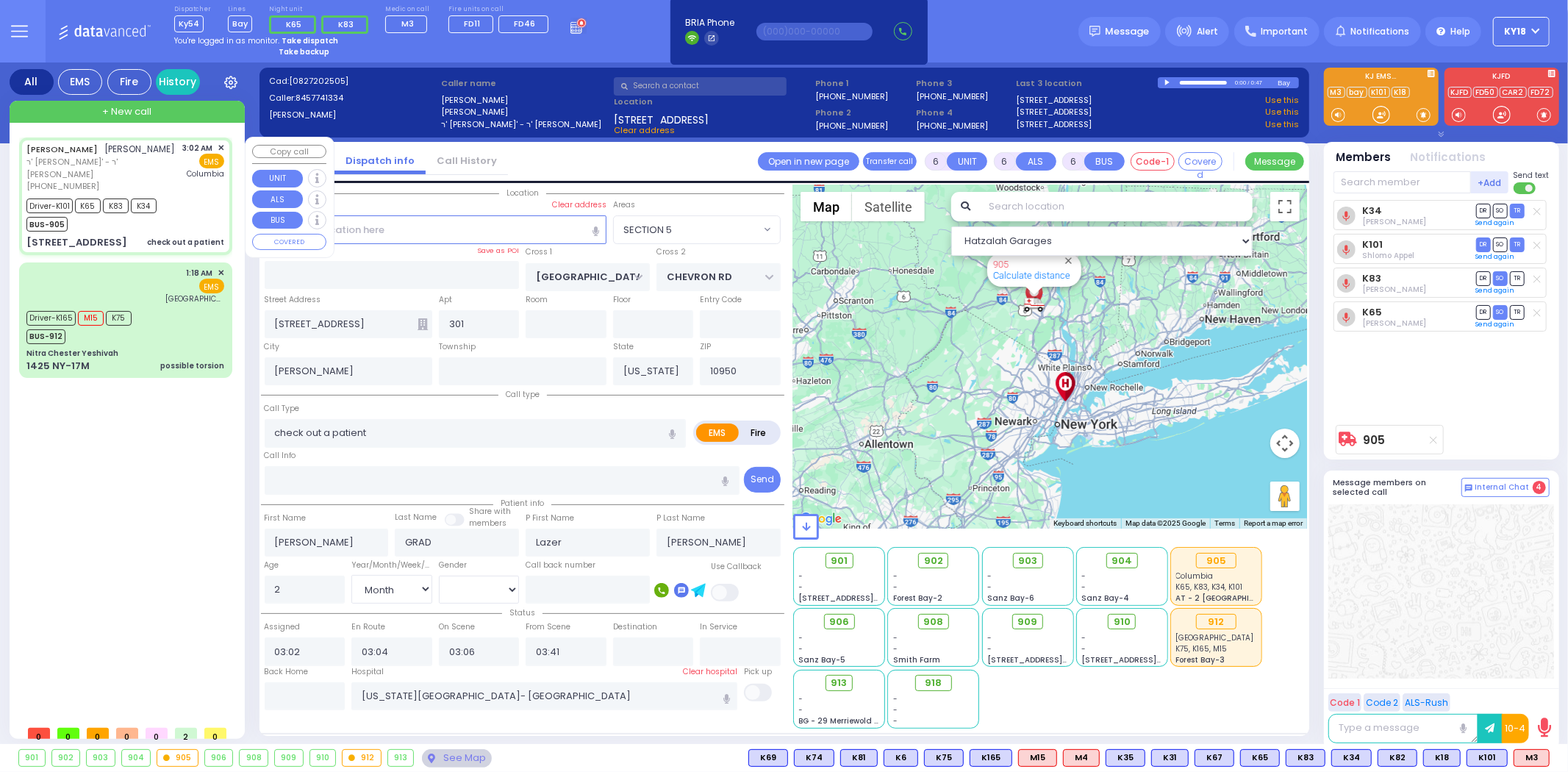
radio input "true"
select select "Month"
select select "[DEMOGRAPHIC_DATA]"
select select "Hatzalah Garages"
select select "SECTION 5"
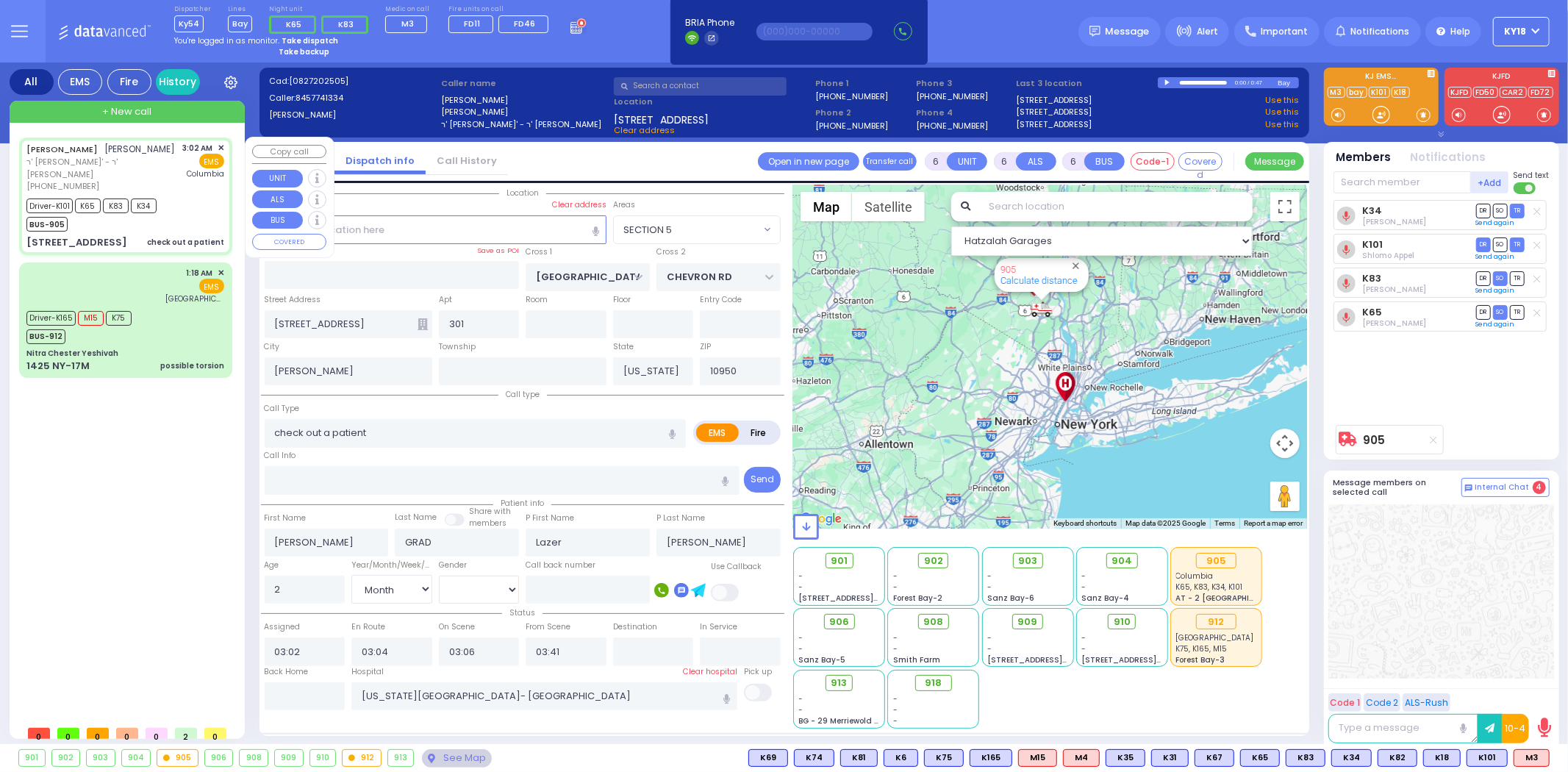
select select
radio input "true"
select select "Month"
select select "[DEMOGRAPHIC_DATA]"
select select "Hatzalah Garages"
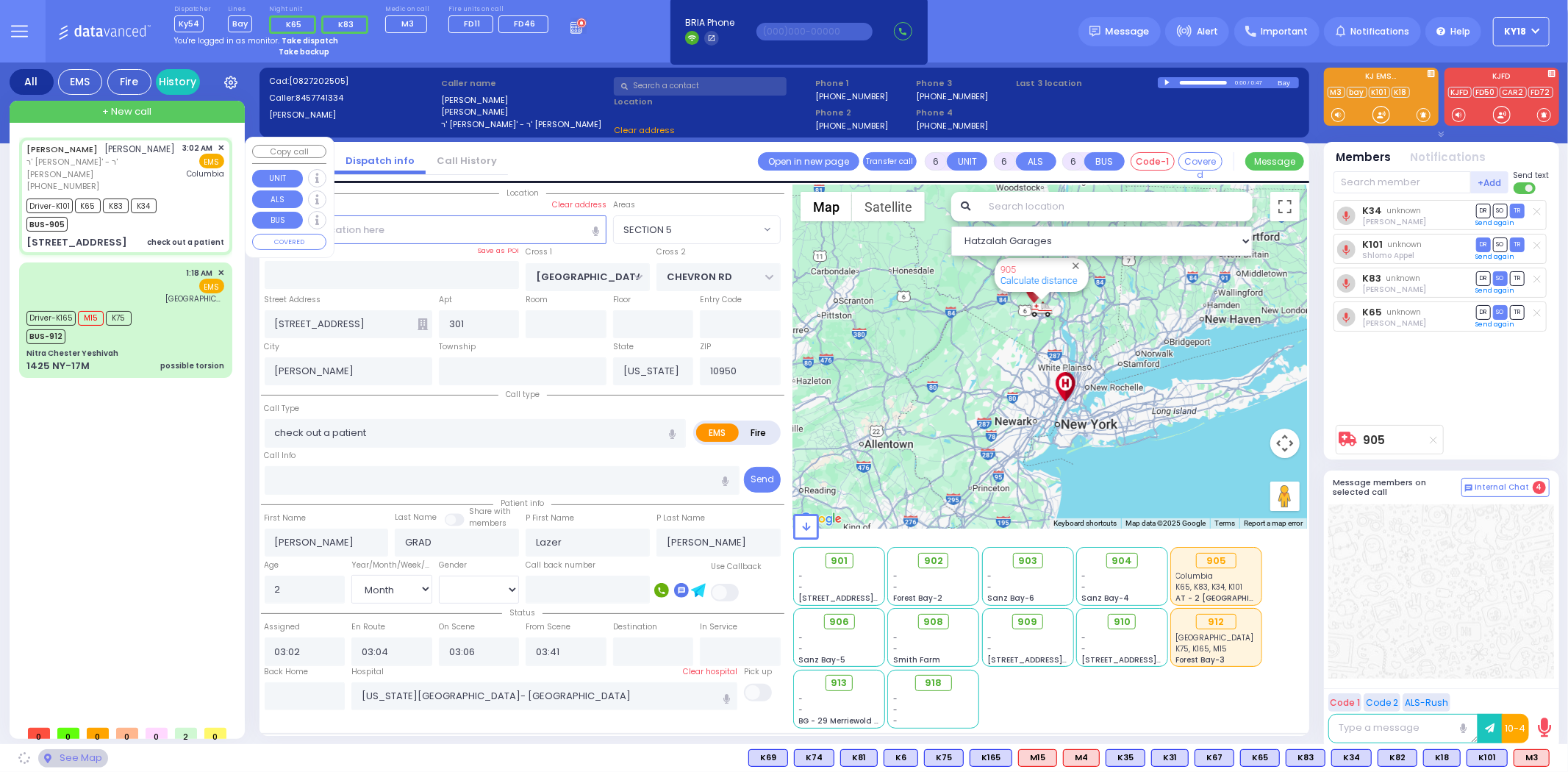
select select "SECTION 5"
select select
type input "check out a i"
radio input "true"
select select "Month"
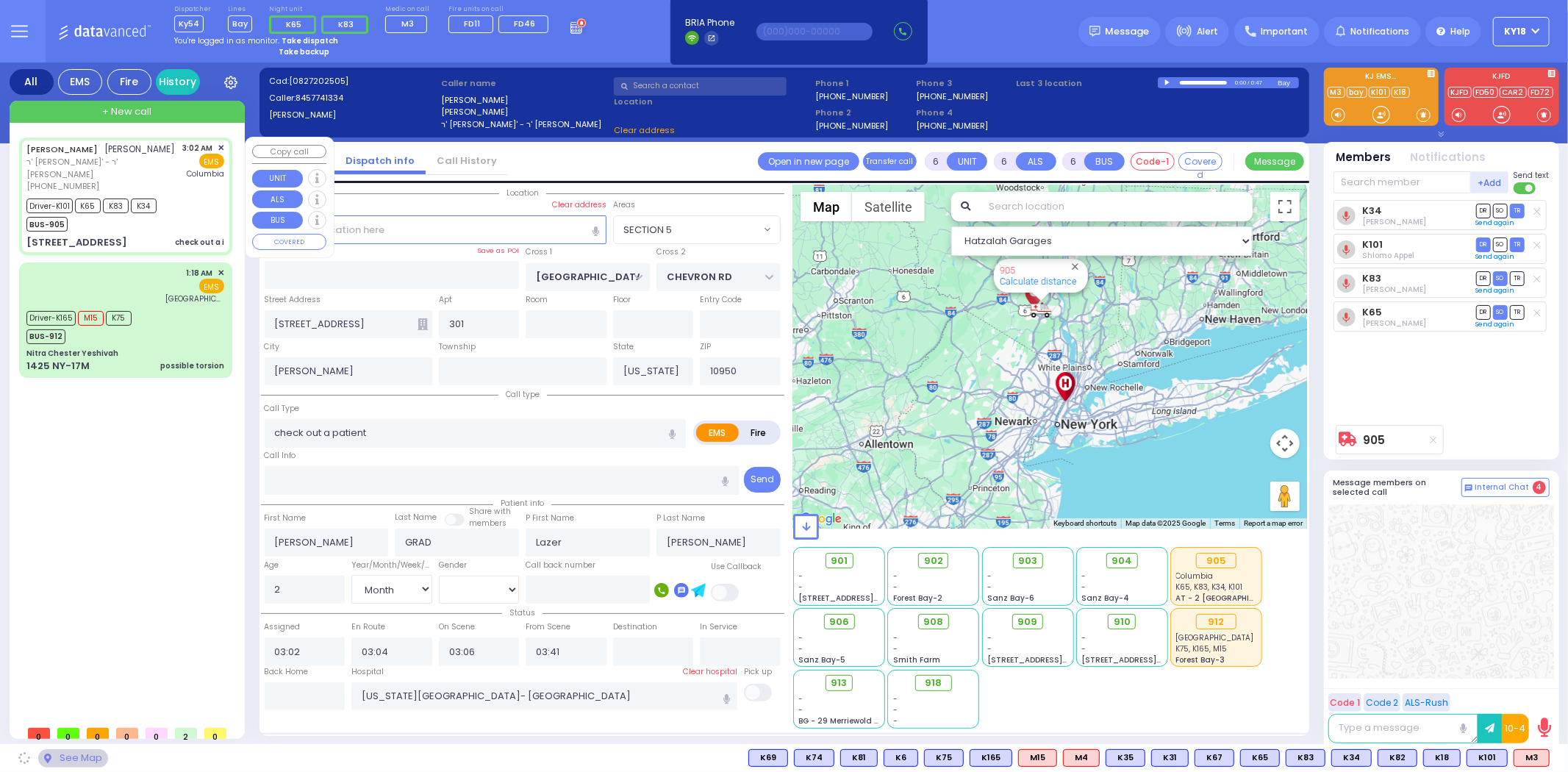
select select "[DEMOGRAPHIC_DATA]"
select select "Hatzalah Garages"
select select "SECTION 5"
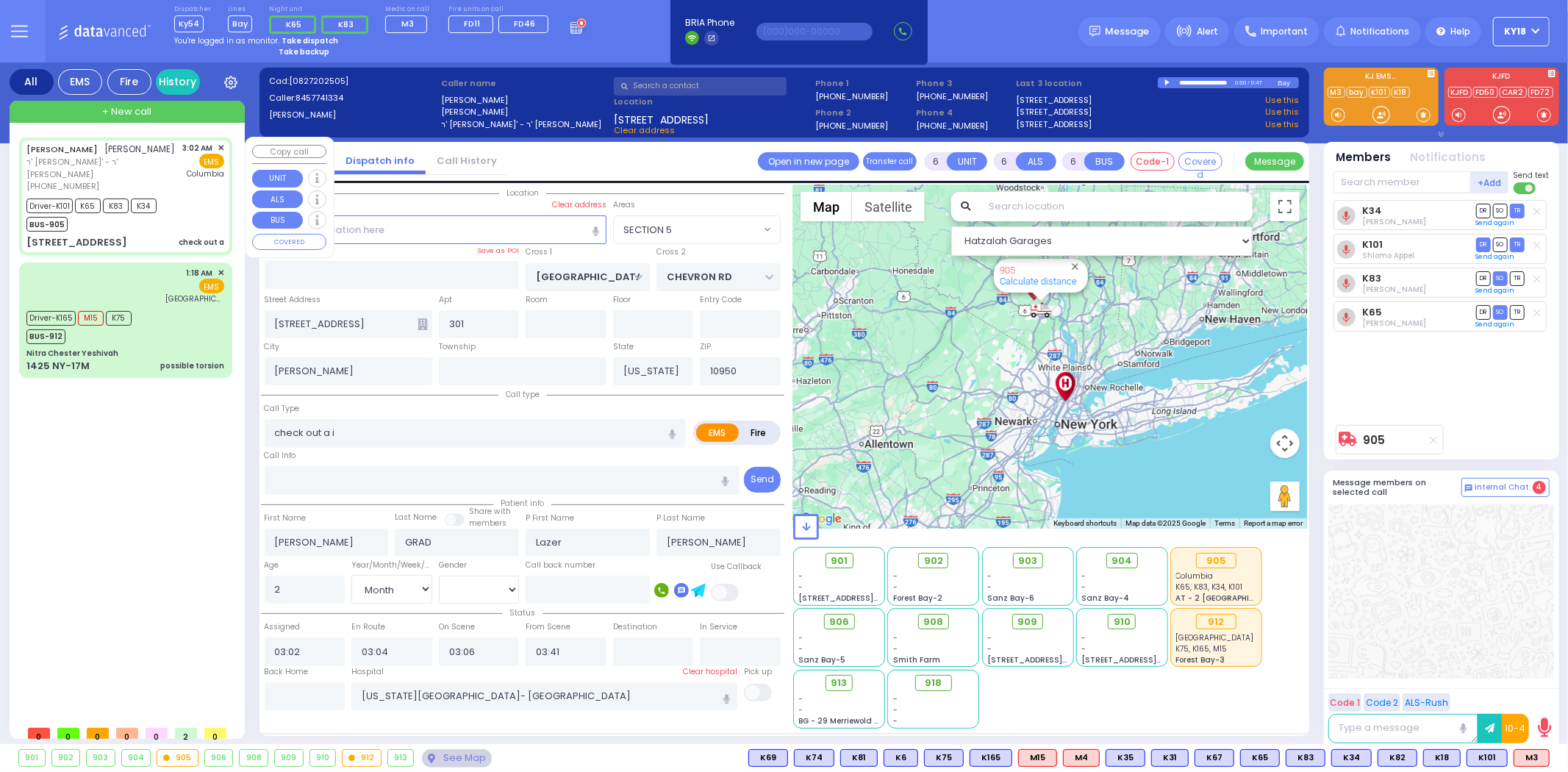
select select
type input "check out a"
radio input "true"
select select "Month"
select select "[DEMOGRAPHIC_DATA]"
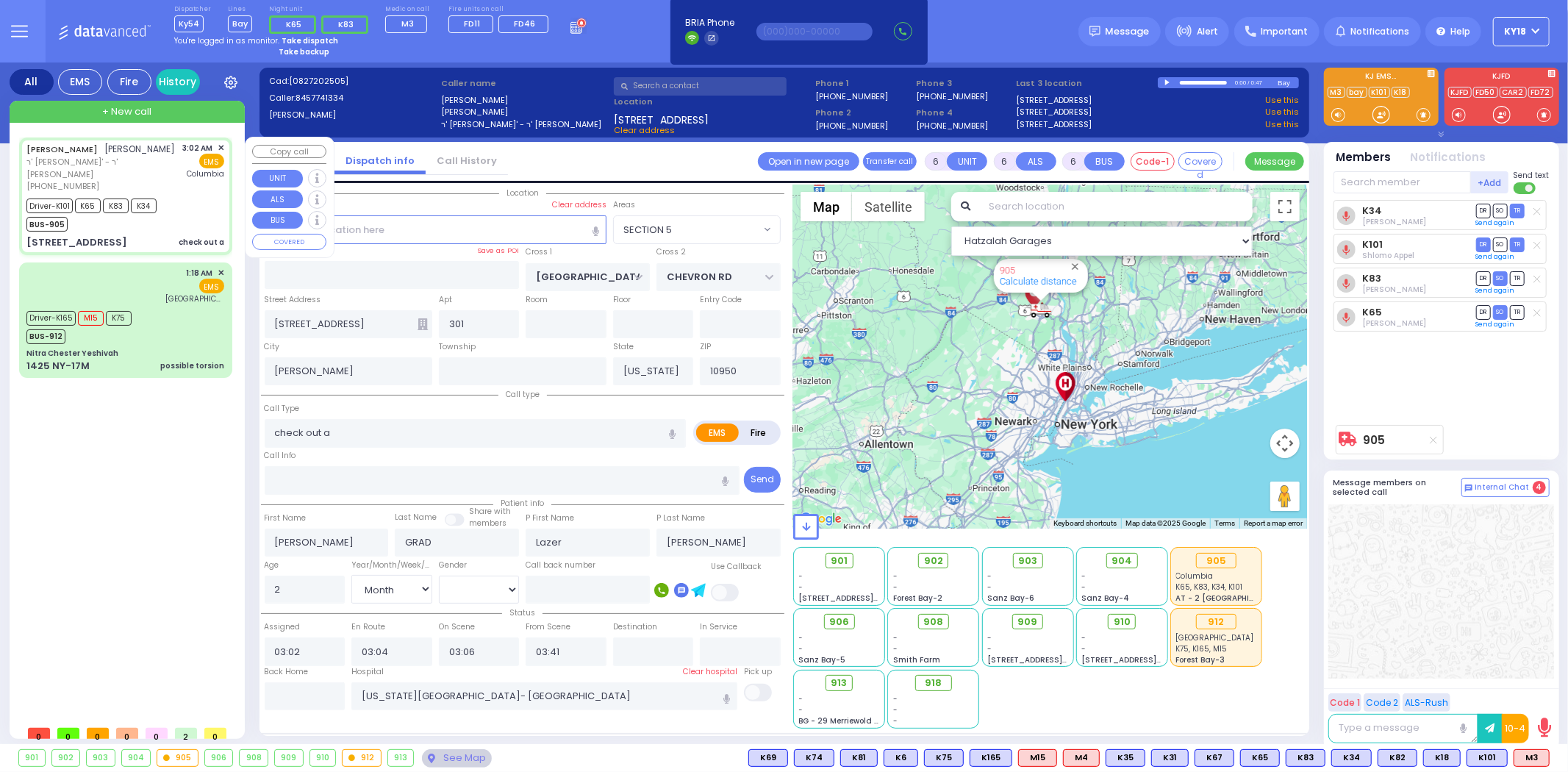
select select "Hatzalah Garages"
select select
radio input "true"
select select "Month"
select select "[DEMOGRAPHIC_DATA]"
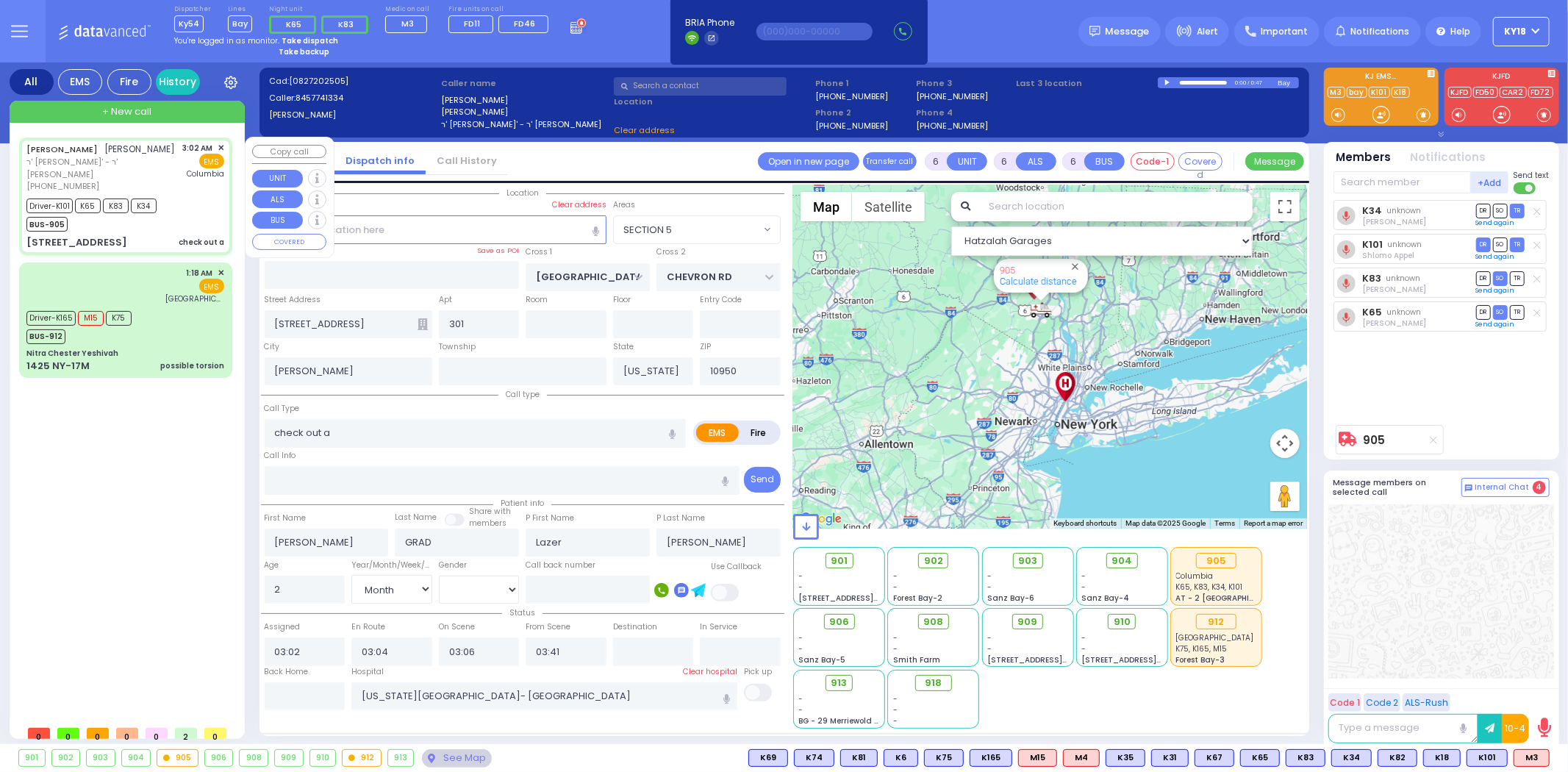
select select "Hatzalah Garages"
select select "SECTION 5"
select select
type input "check out a infant"
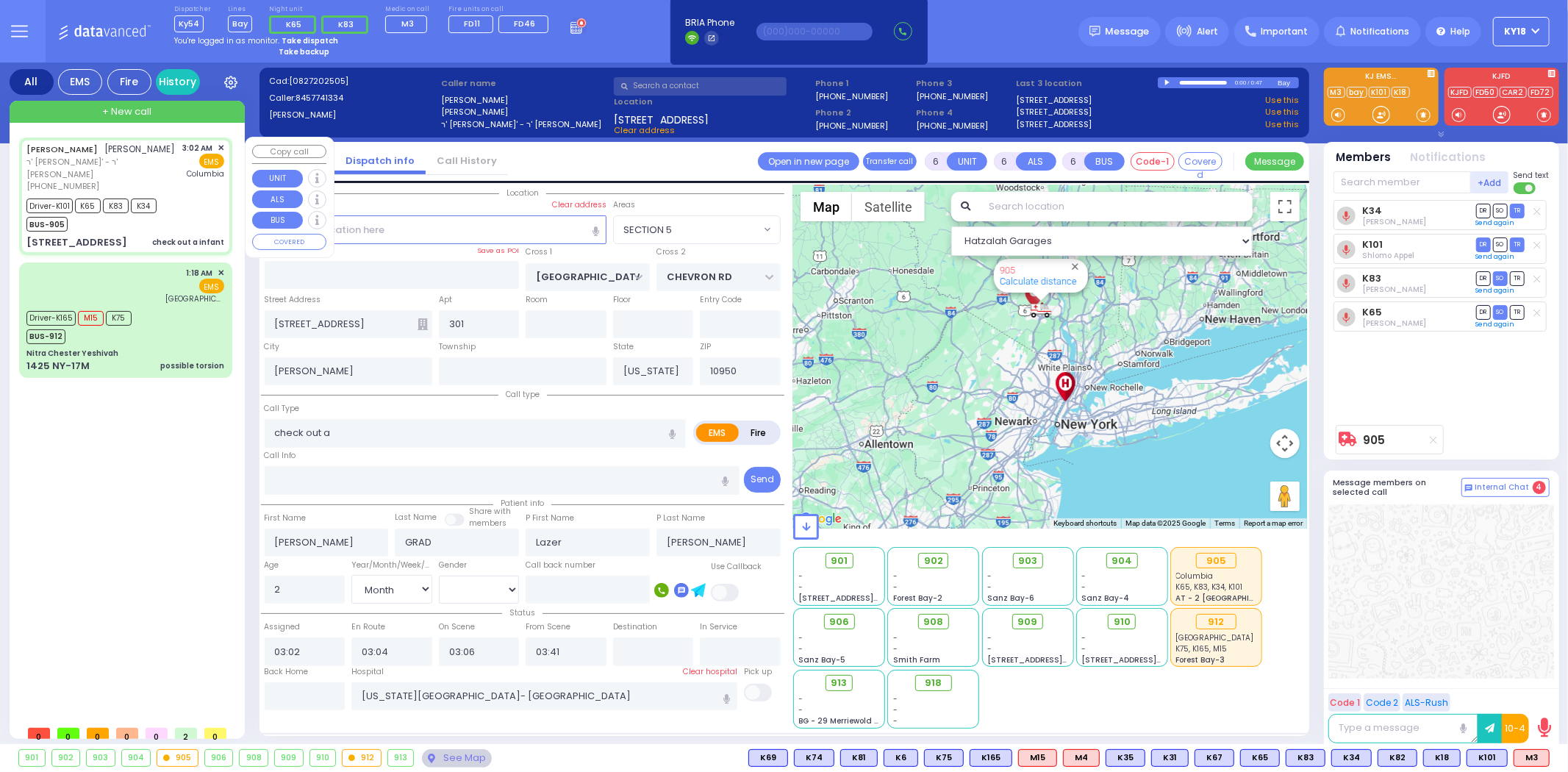
radio input "true"
select select "Month"
select select "[DEMOGRAPHIC_DATA]"
select select "Hatzalah Garages"
select select "SECTION 5"
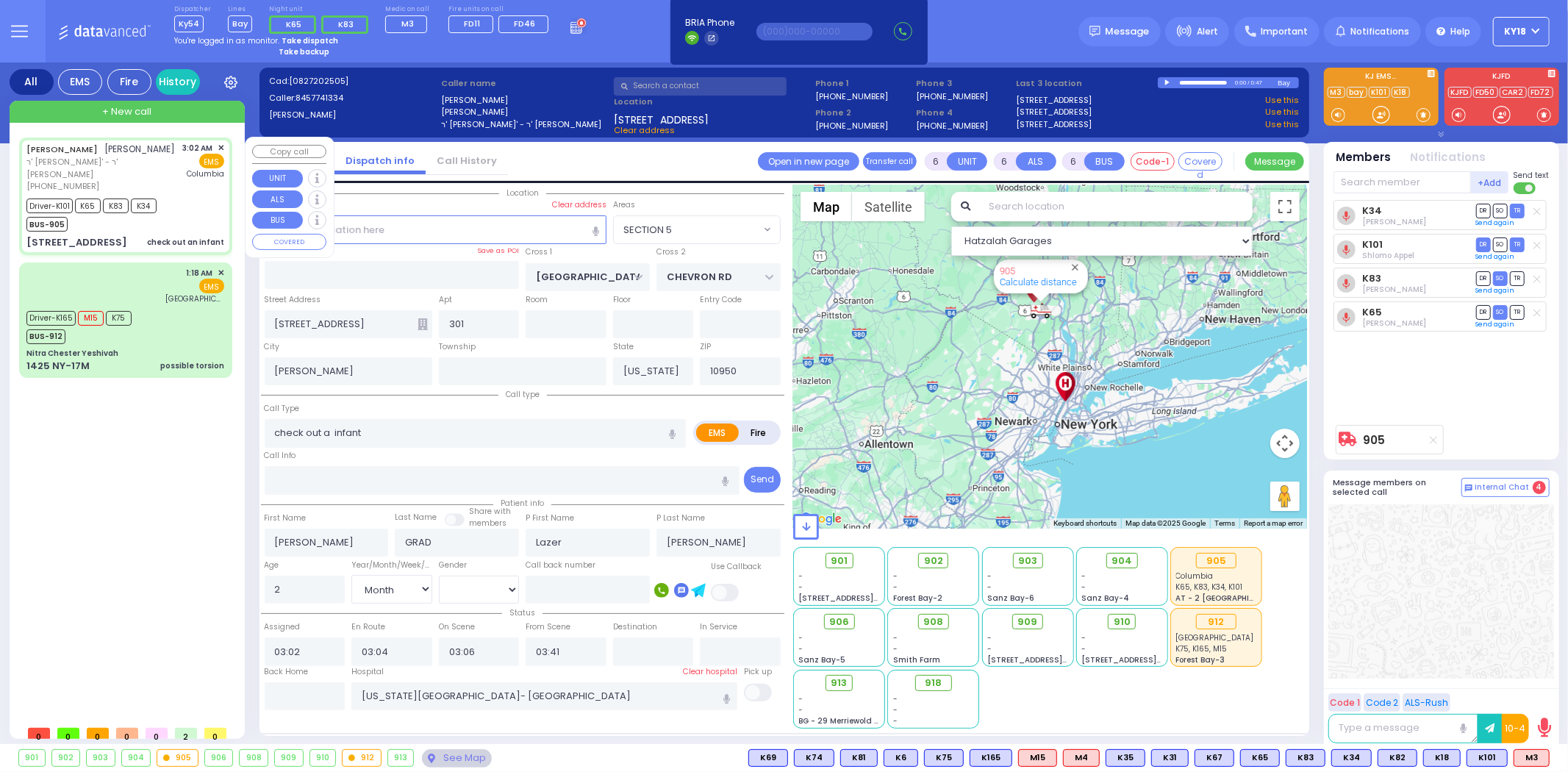
select select
type input "check out an infant"
radio input "true"
select select "Month"
select select "[DEMOGRAPHIC_DATA]"
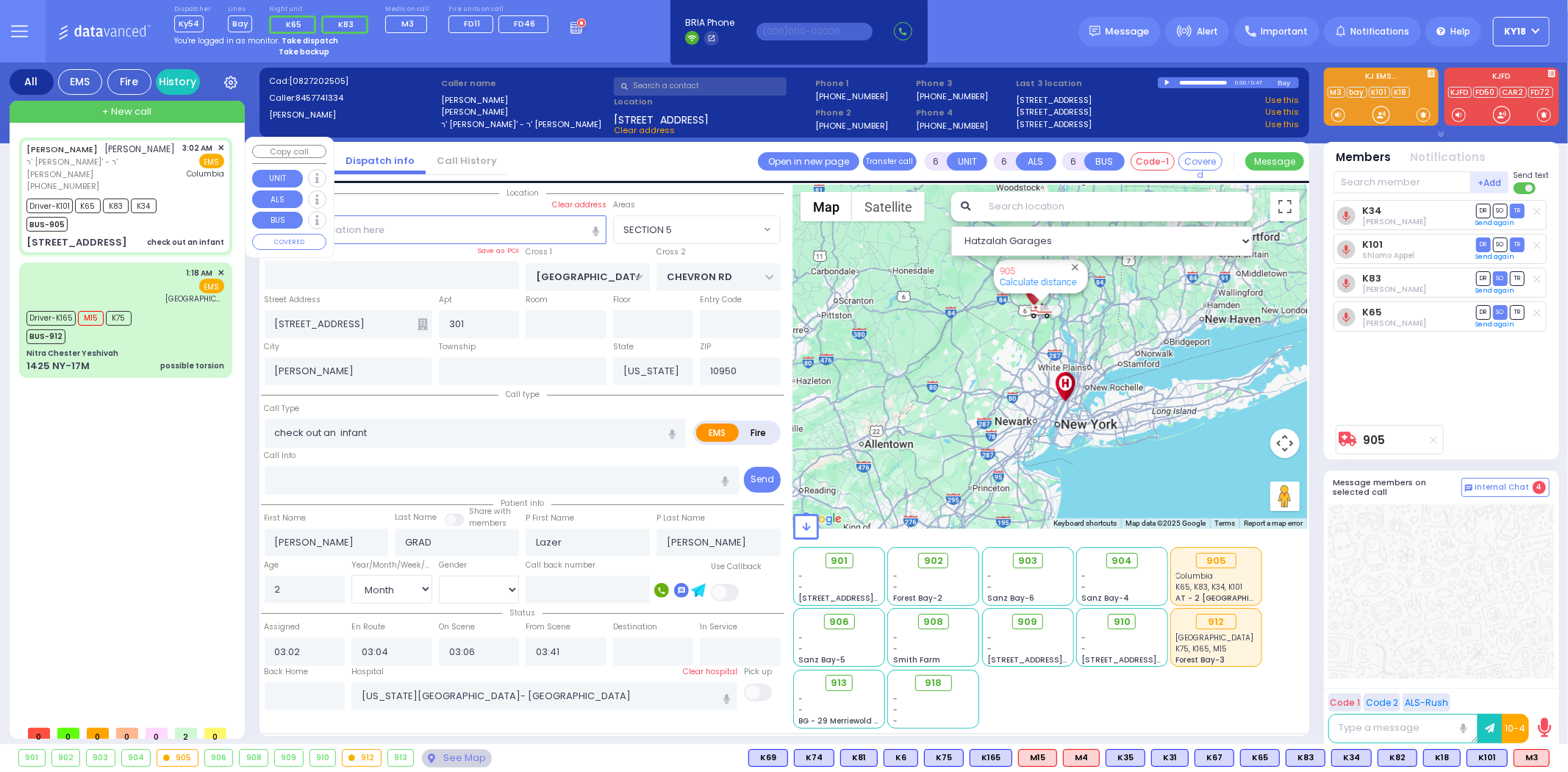
select select "Hatzalah Garages"
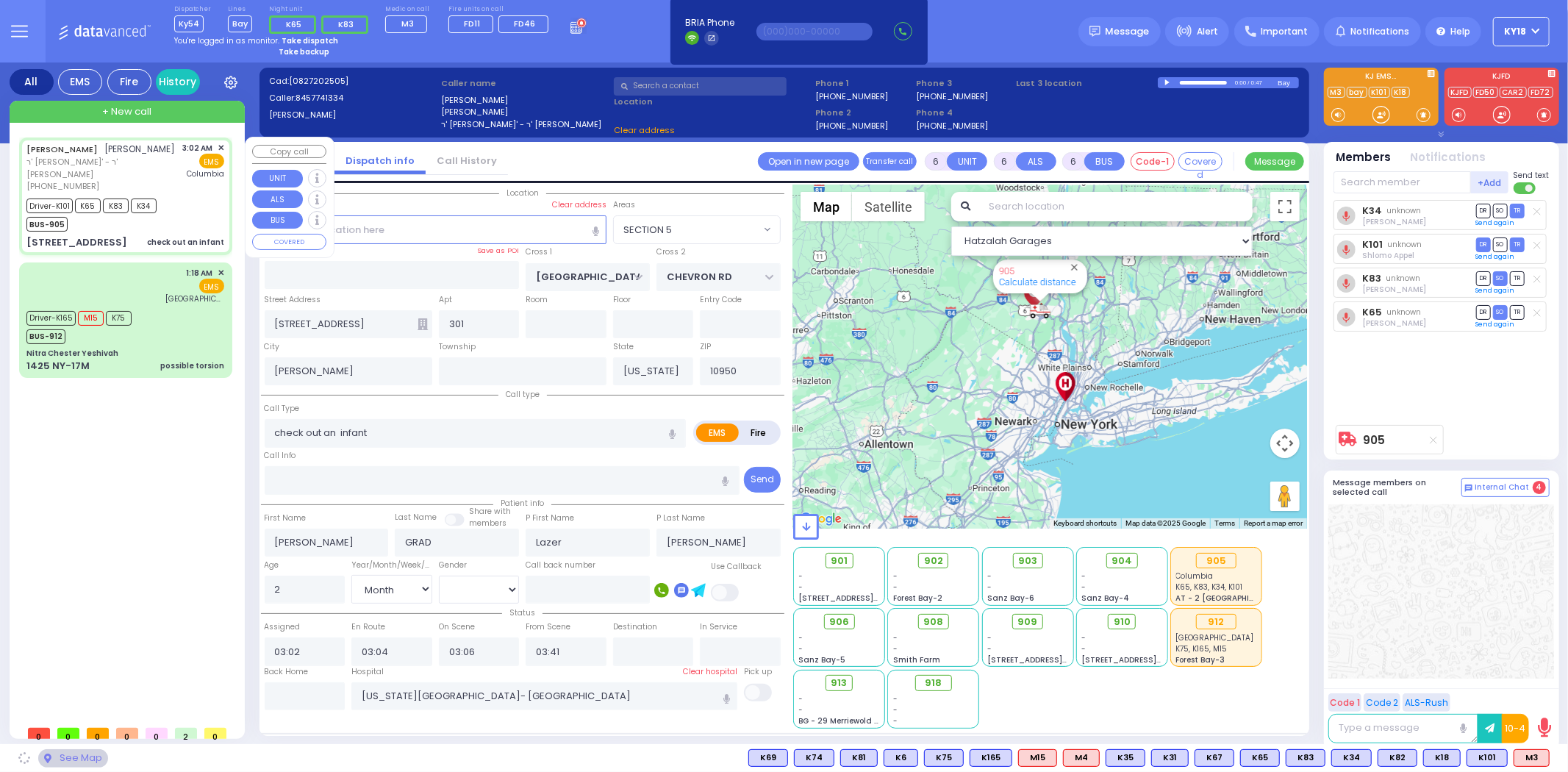
select select "SECTION 5"
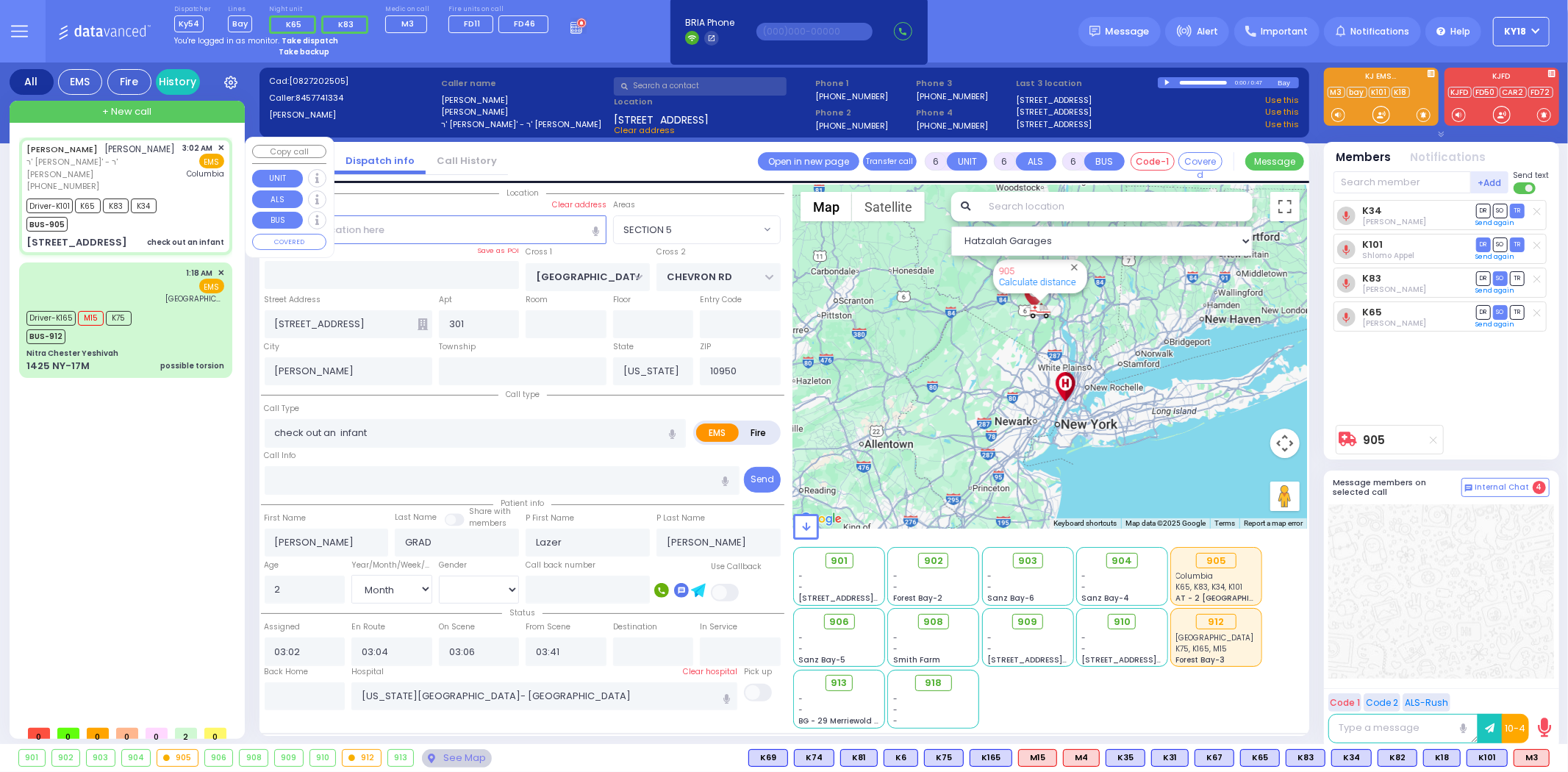
select select
type input "check out an infant"
radio input "true"
select select "Month"
select select "[DEMOGRAPHIC_DATA]"
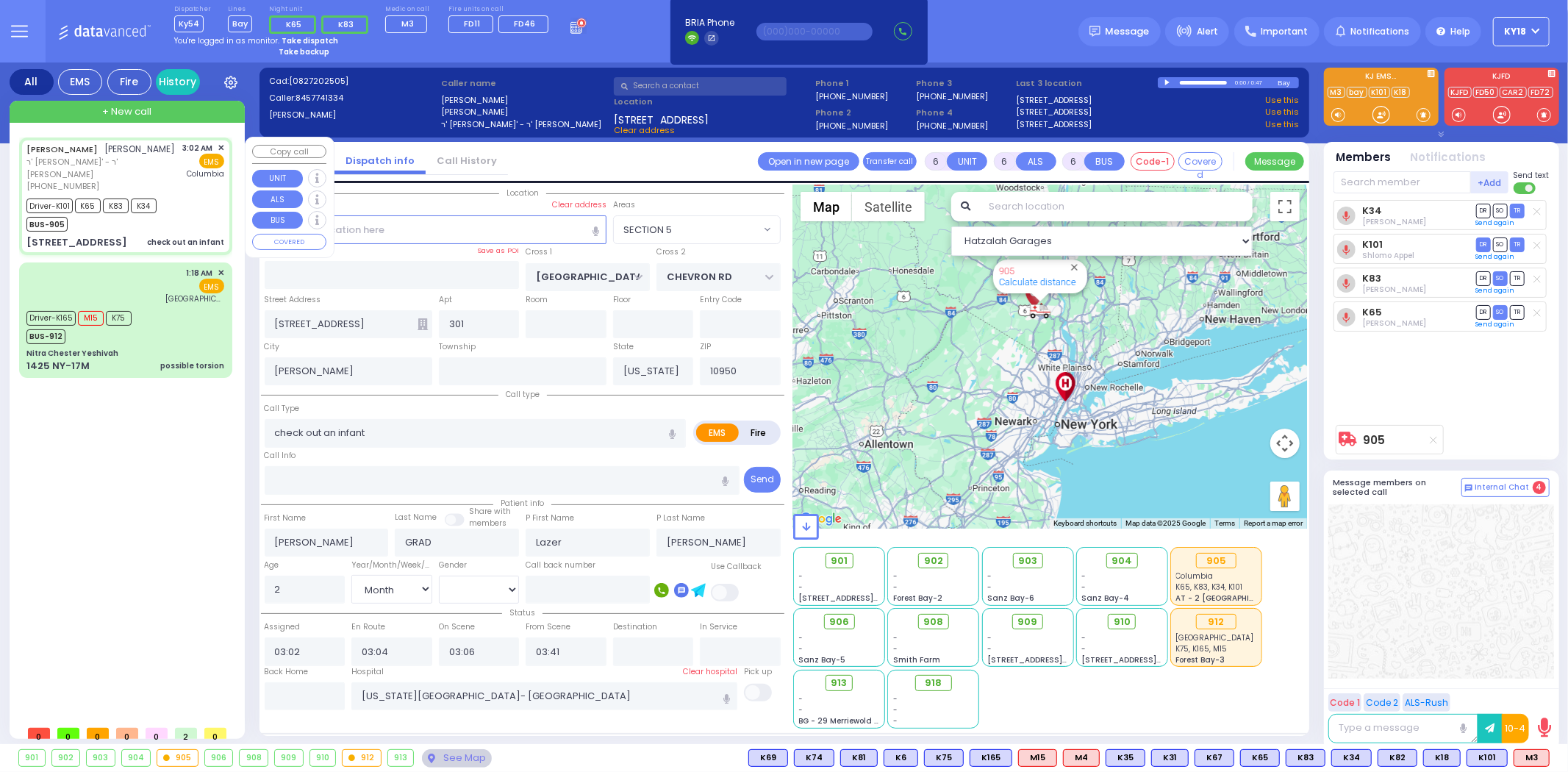
select select "Hatzalah Garages"
select select "SECTION 5"
select select
radio input "true"
select select "Month"
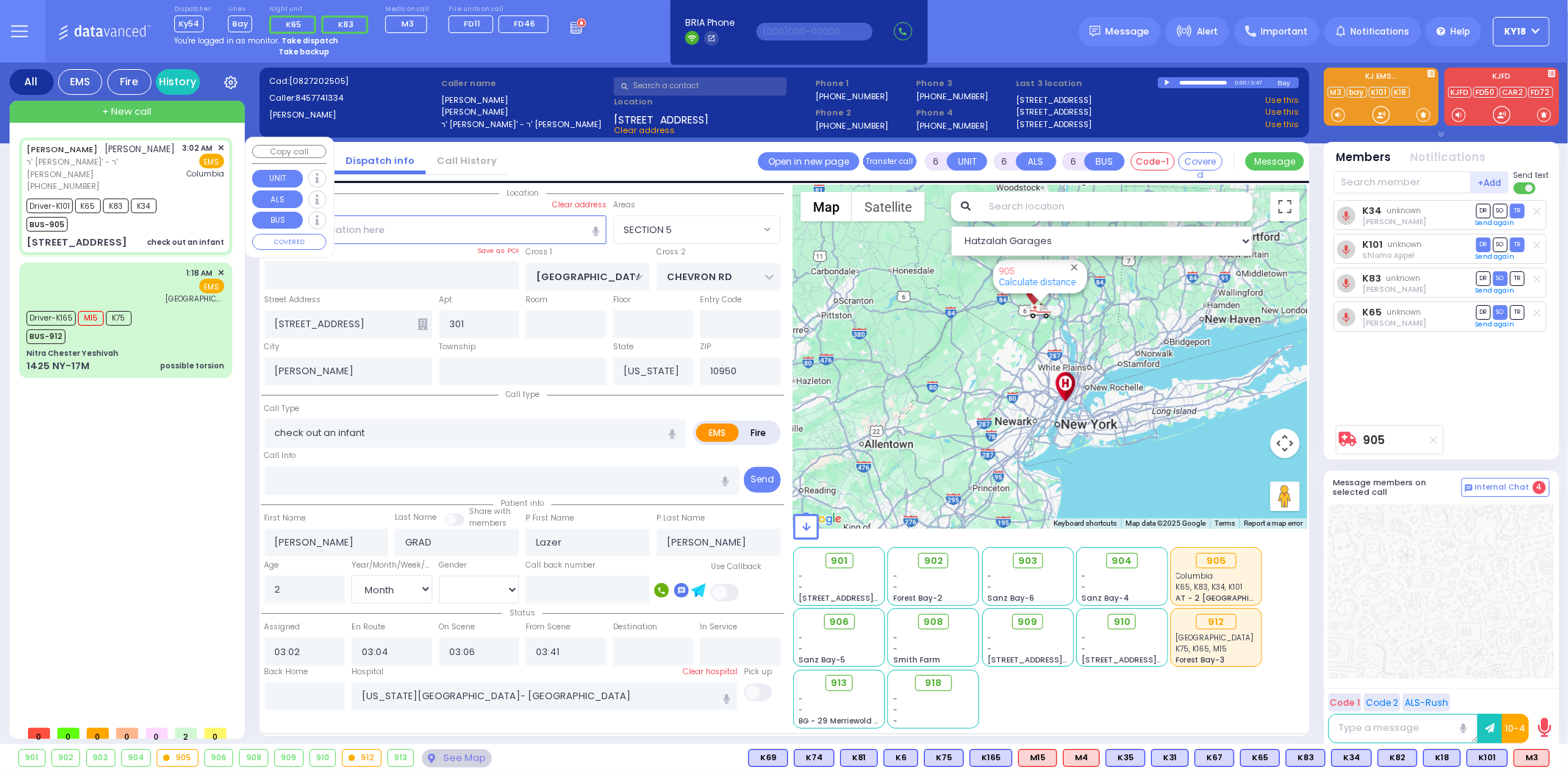
select select "[DEMOGRAPHIC_DATA]"
select select "Hatzalah Garages"
select select "SECTION 5"
select select
radio input "true"
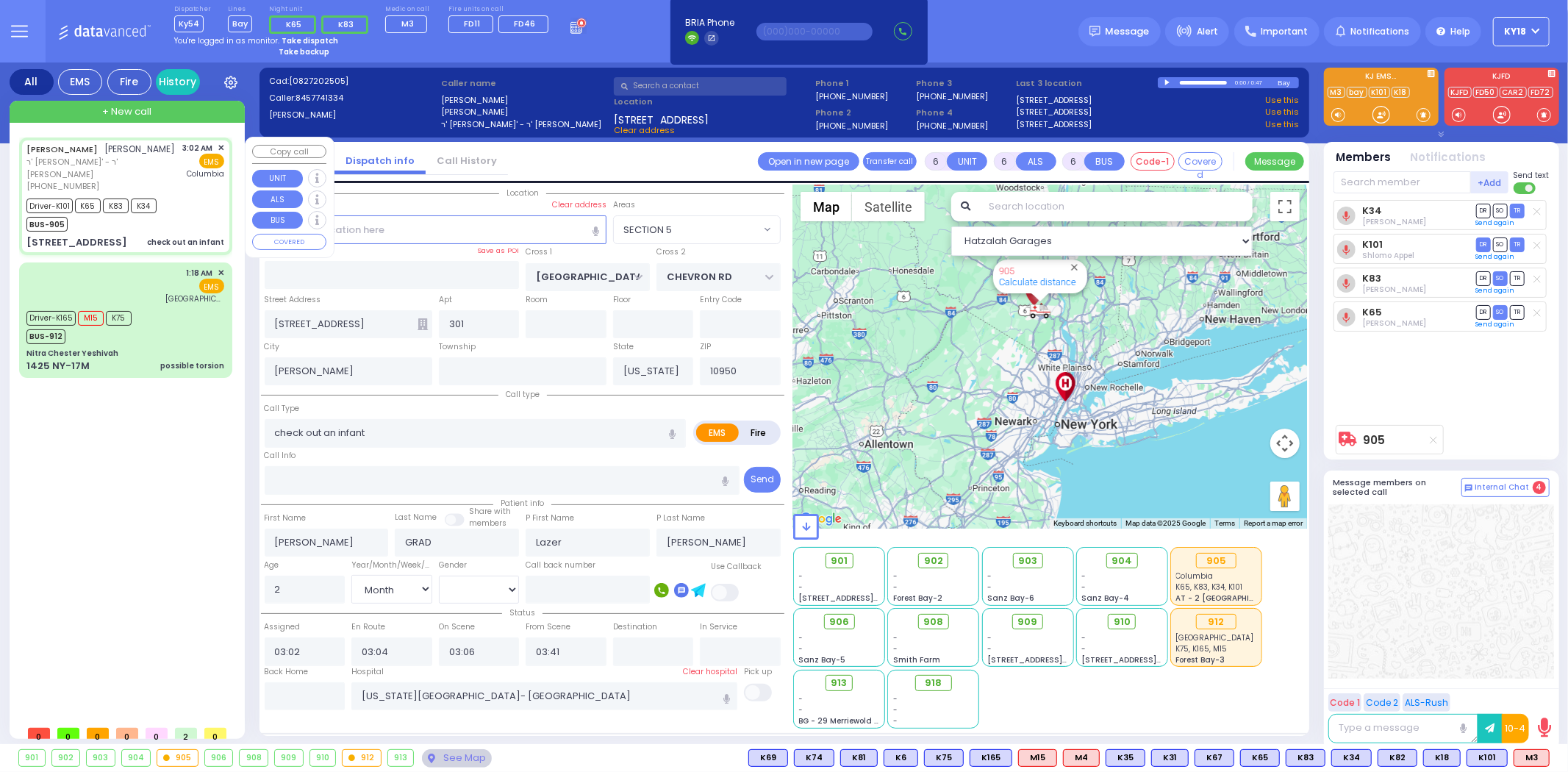
select select "Month"
select select "[DEMOGRAPHIC_DATA]"
select select "Hatzalah Garages"
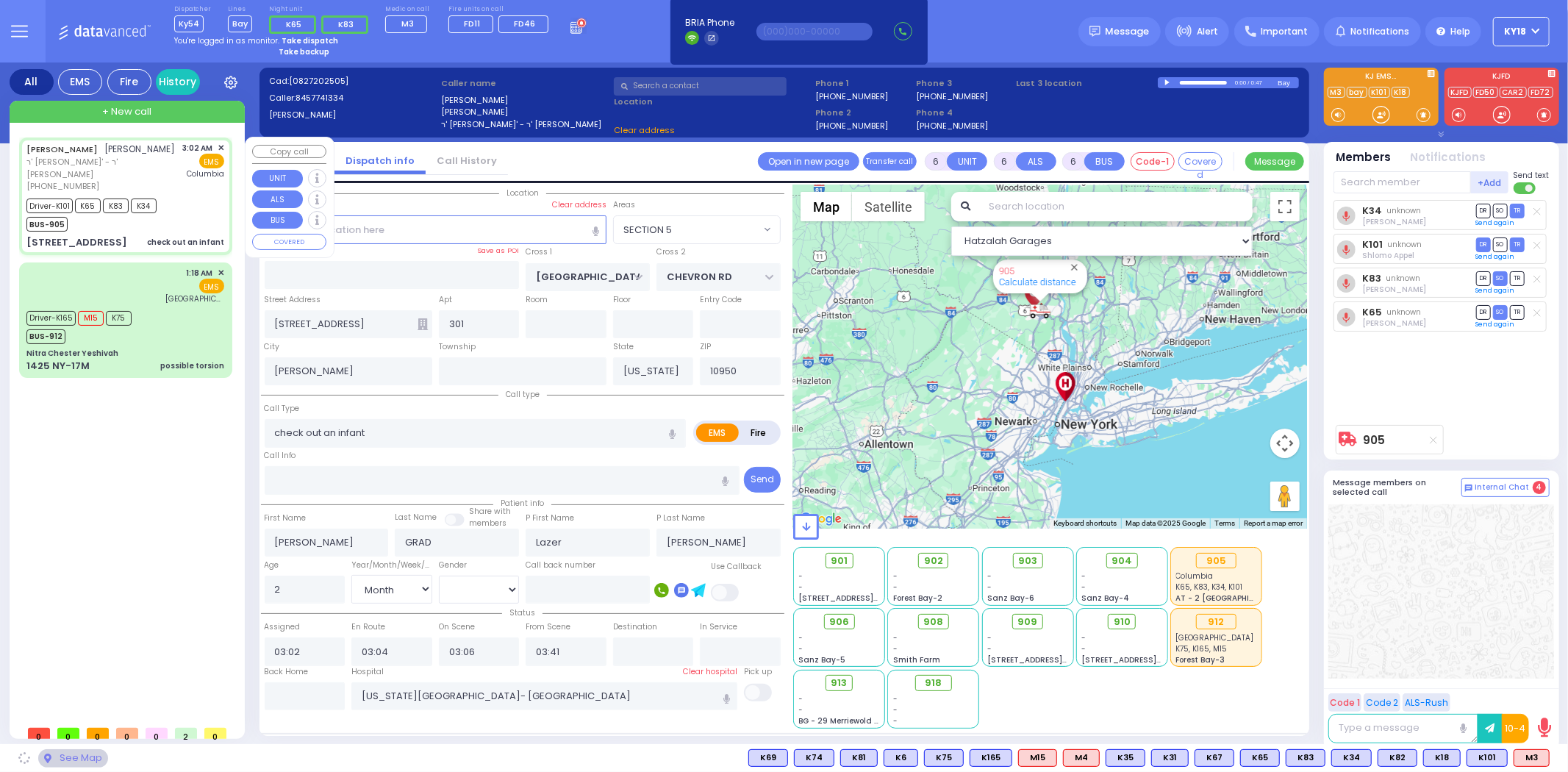
select select "SECTION 5"
